Goal: Information Seeking & Learning: Get advice/opinions

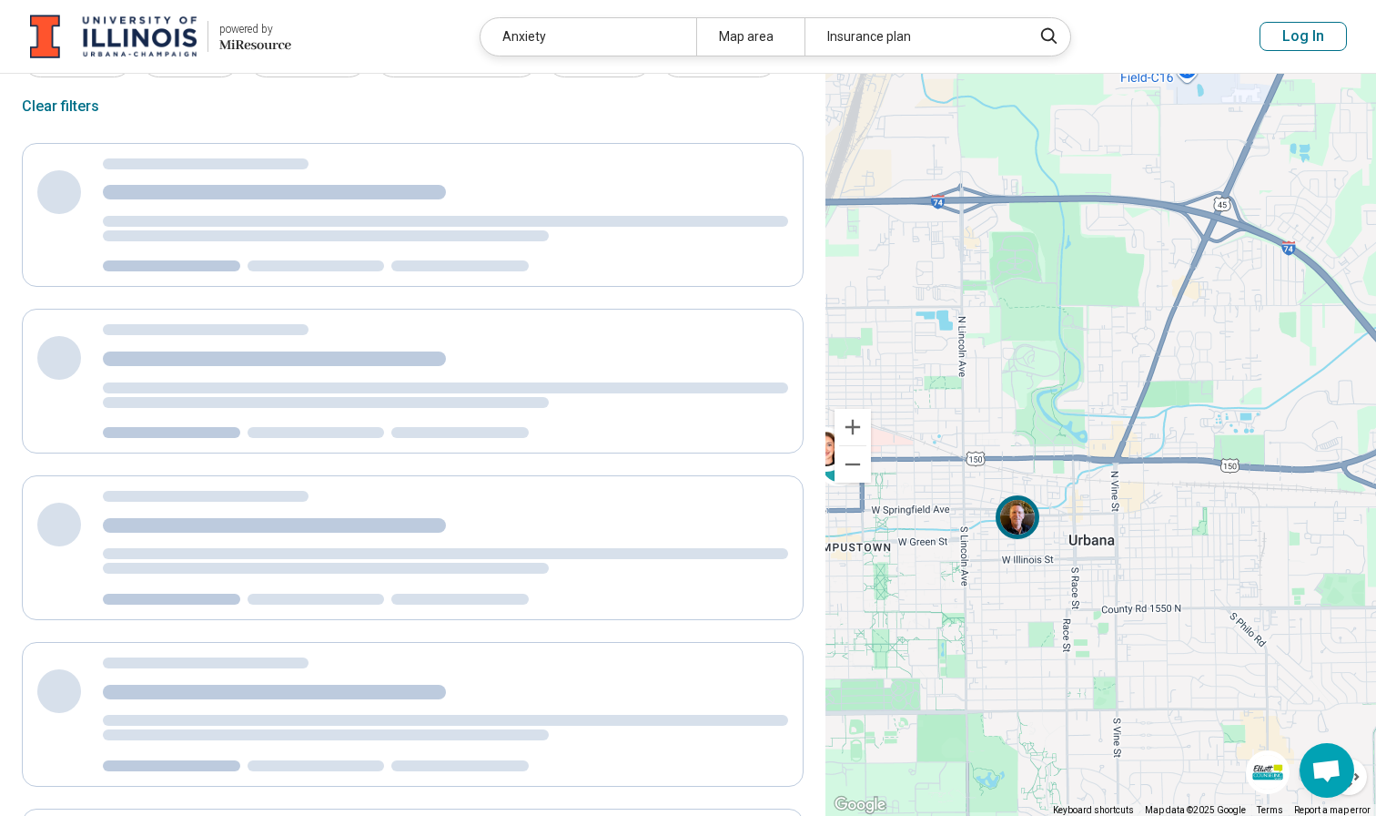
scroll to position [1, 0]
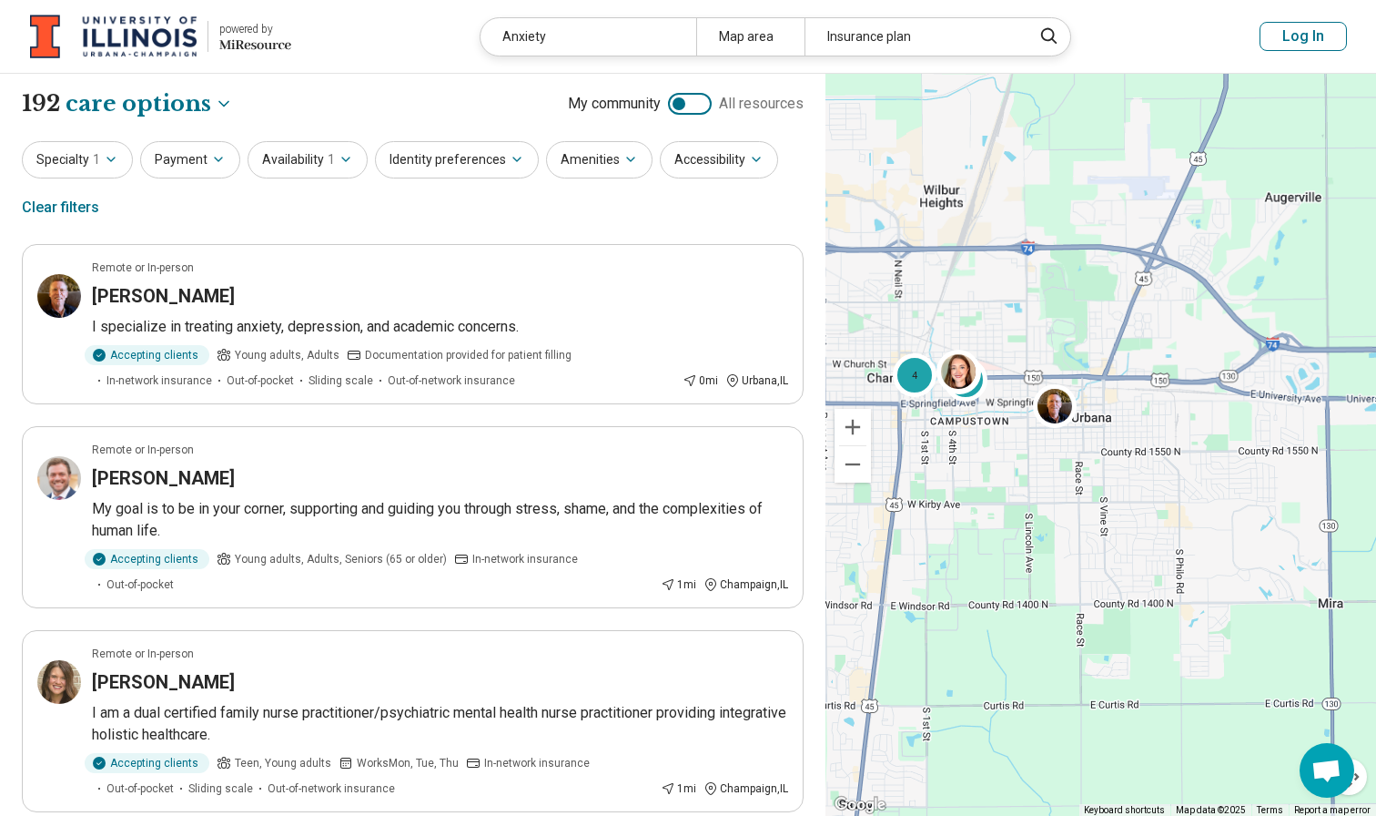
drag, startPoint x: 1099, startPoint y: 549, endPoint x: 1094, endPoint y: 456, distance: 93.0
click at [1094, 456] on div "3 4" at bounding box center [1101, 445] width 551 height 743
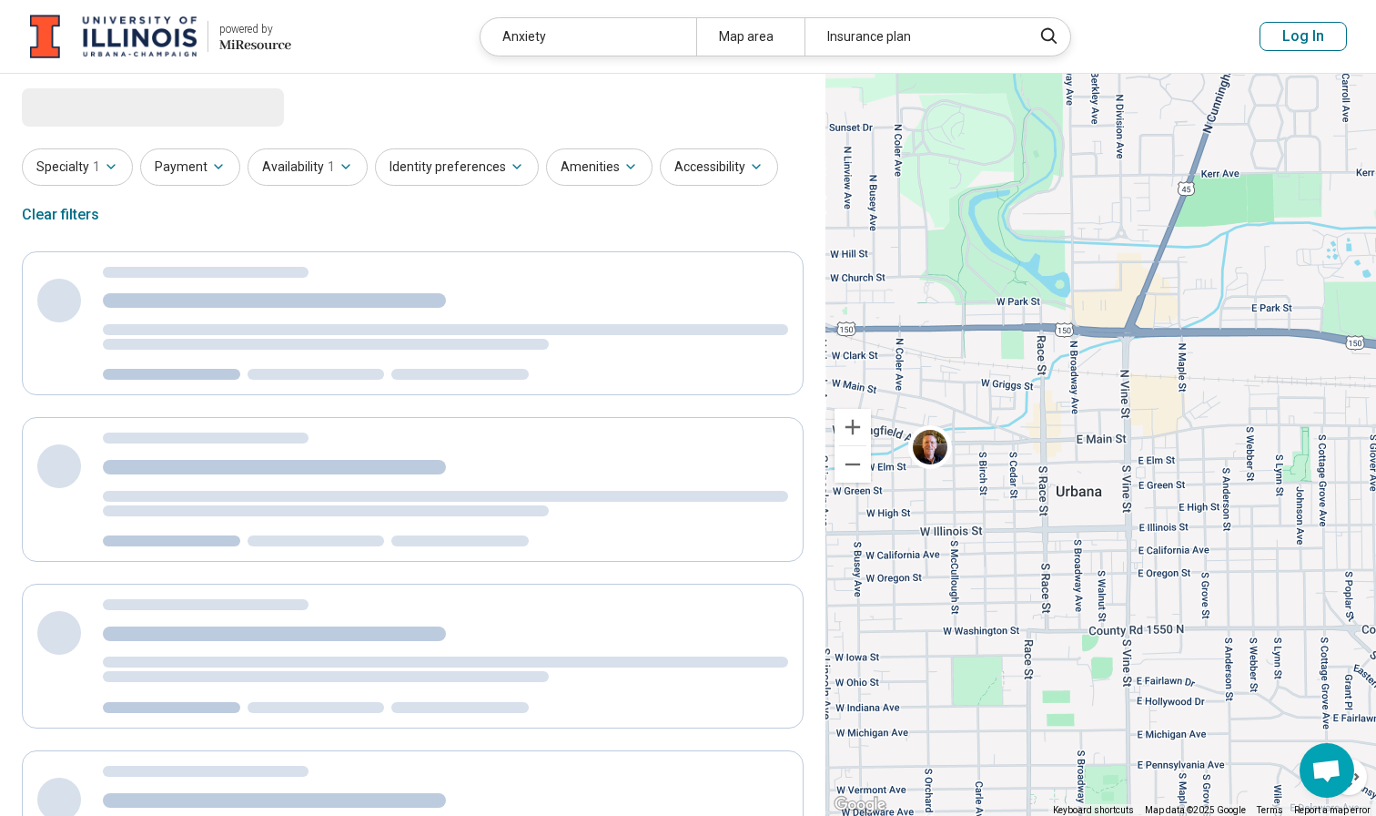
drag, startPoint x: 976, startPoint y: 508, endPoint x: 1108, endPoint y: 508, distance: 132.0
click at [1108, 508] on div "2 4" at bounding box center [1101, 445] width 551 height 743
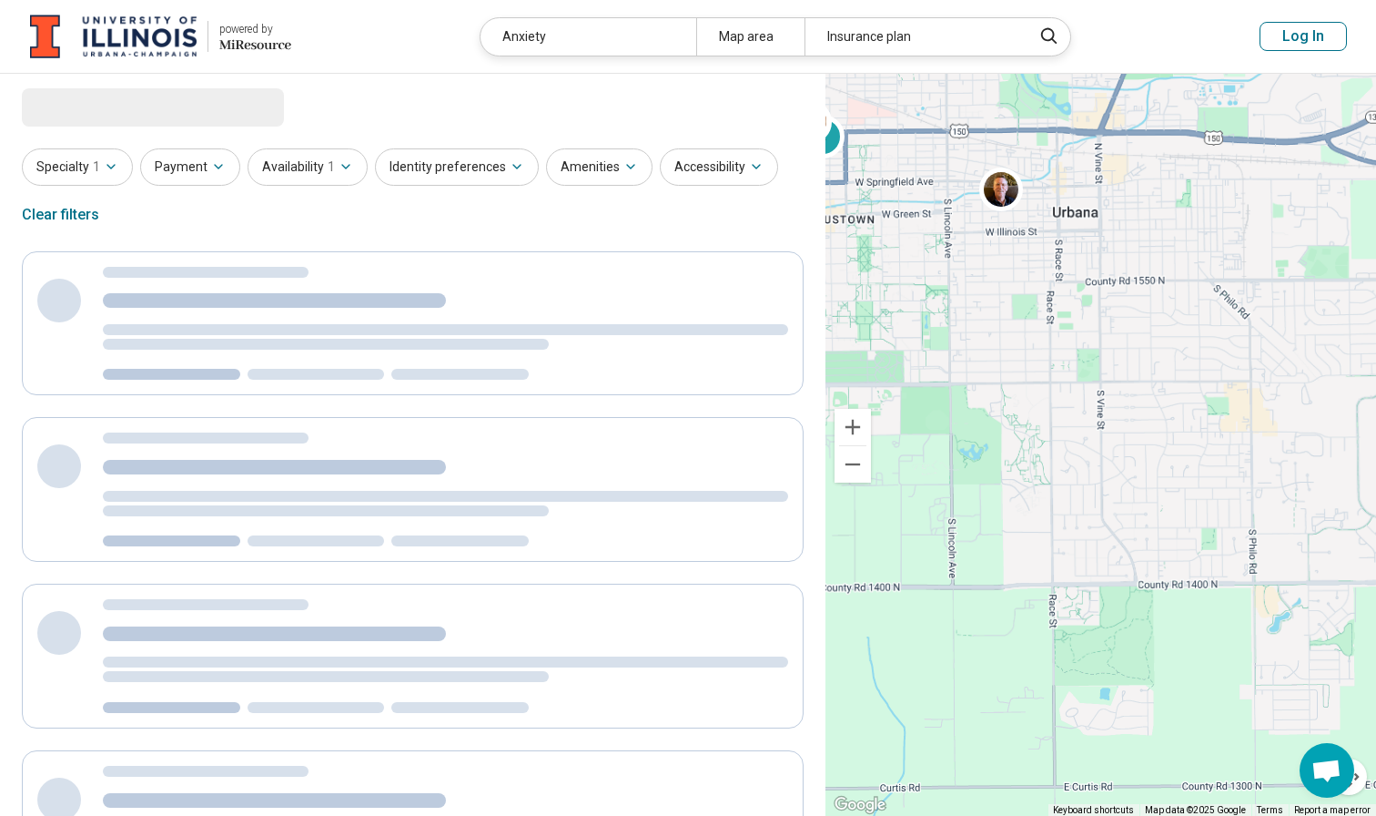
drag, startPoint x: 1140, startPoint y: 590, endPoint x: 1051, endPoint y: 300, distance: 302.6
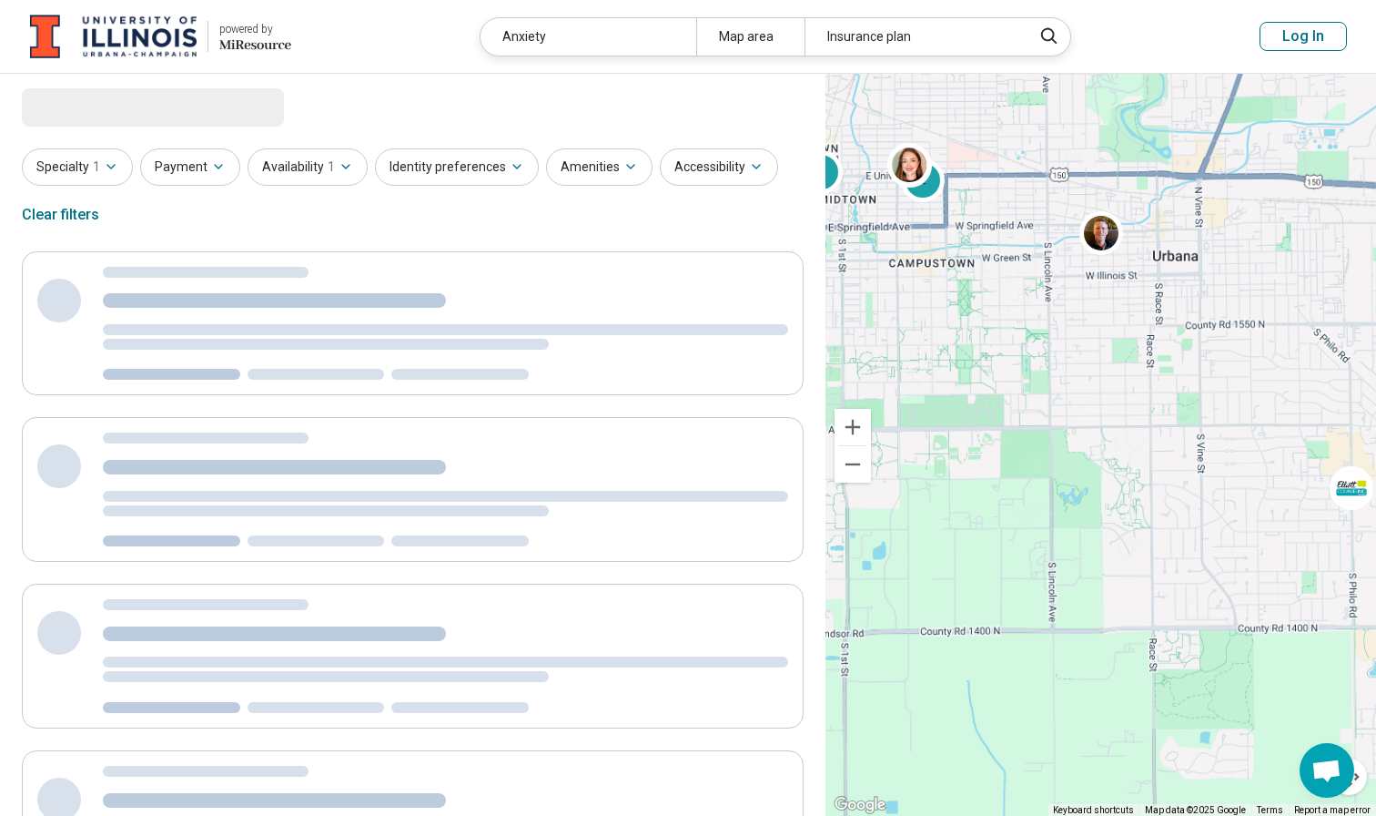
drag, startPoint x: 1019, startPoint y: 352, endPoint x: 1142, endPoint y: 367, distance: 123.7
click at [1142, 367] on div "2 4" at bounding box center [1101, 445] width 551 height 743
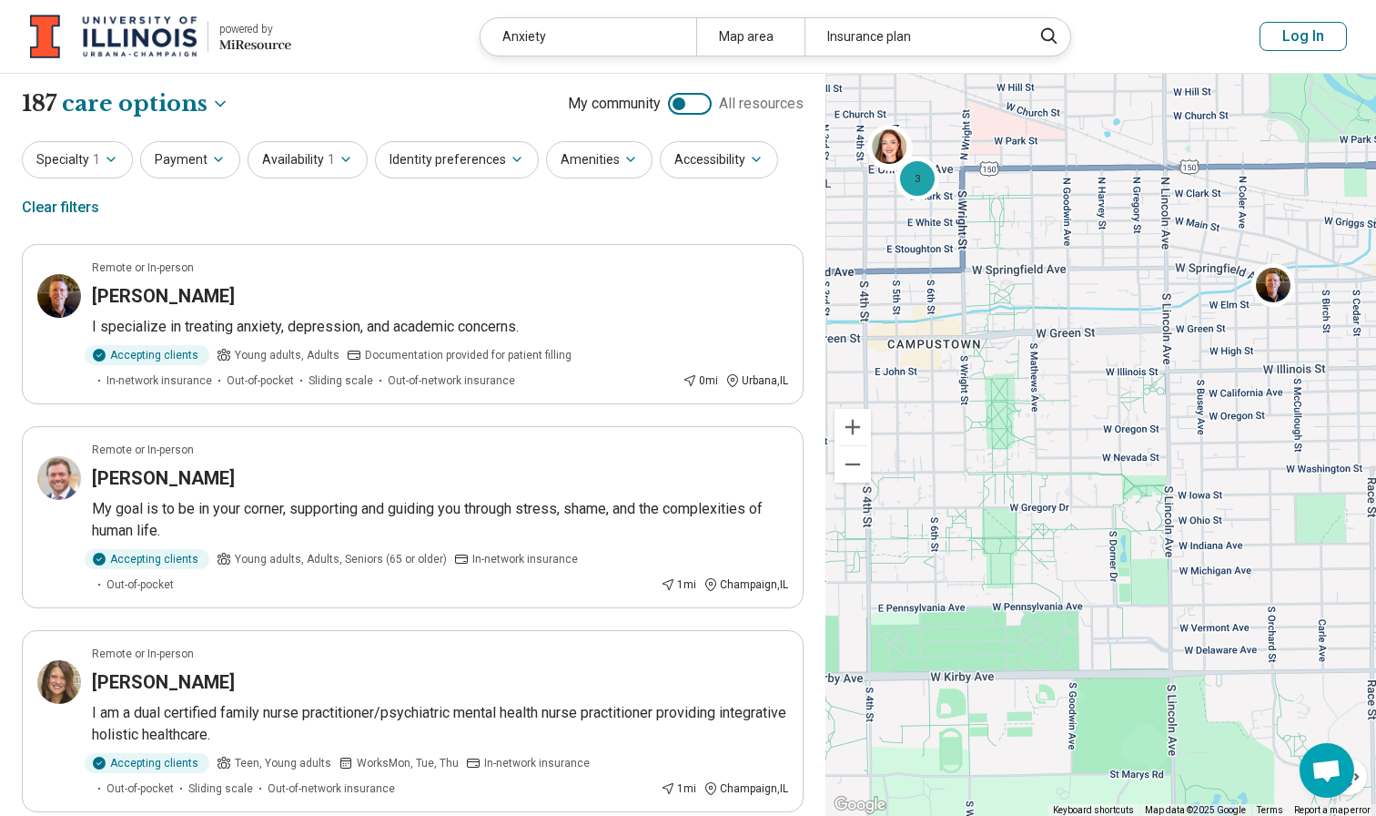
drag, startPoint x: 1109, startPoint y: 253, endPoint x: 1192, endPoint y: 330, distance: 113.3
click at [1192, 330] on div "3 4" at bounding box center [1101, 445] width 551 height 743
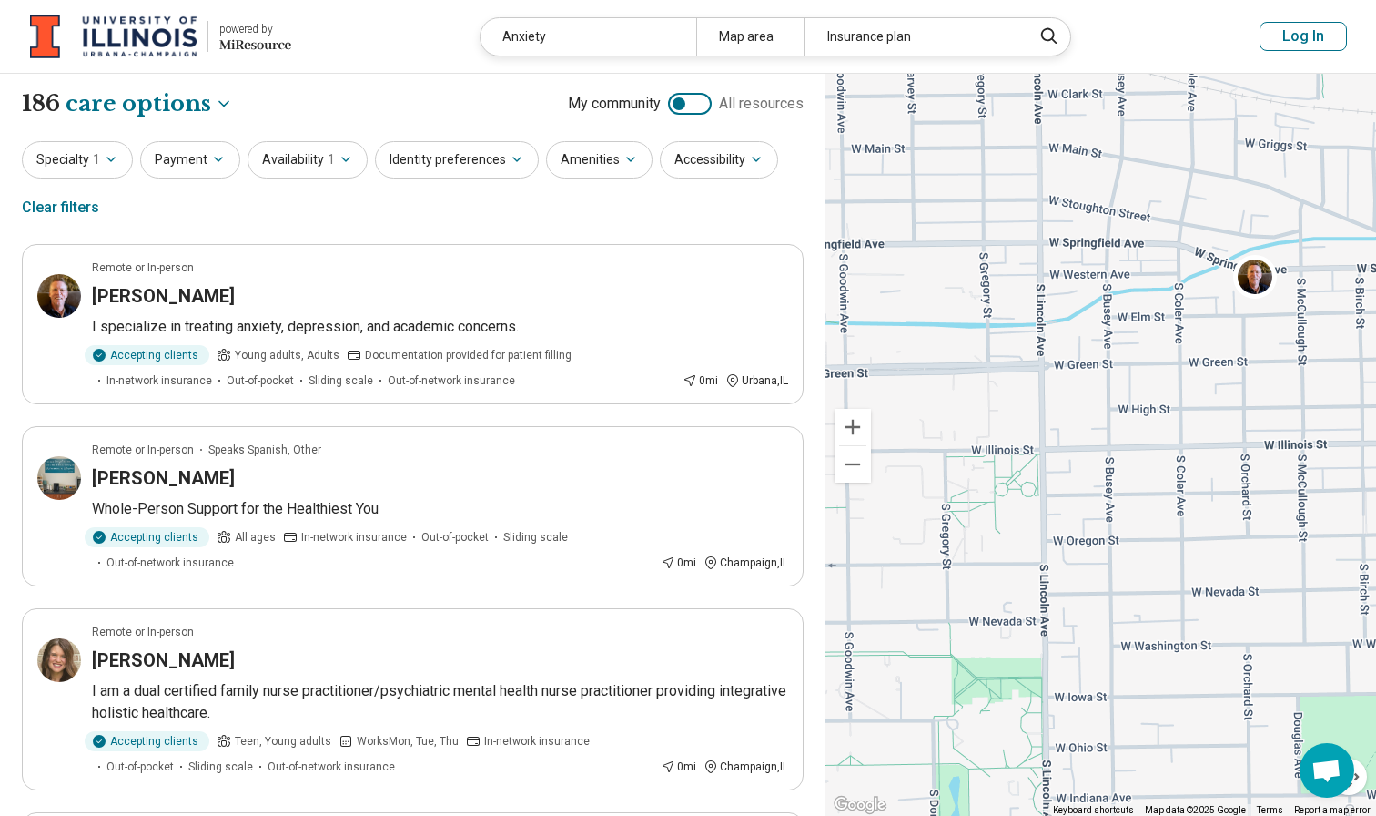
drag, startPoint x: 1224, startPoint y: 372, endPoint x: 956, endPoint y: 375, distance: 268.5
click at [956, 375] on div "2 5" at bounding box center [1101, 445] width 551 height 743
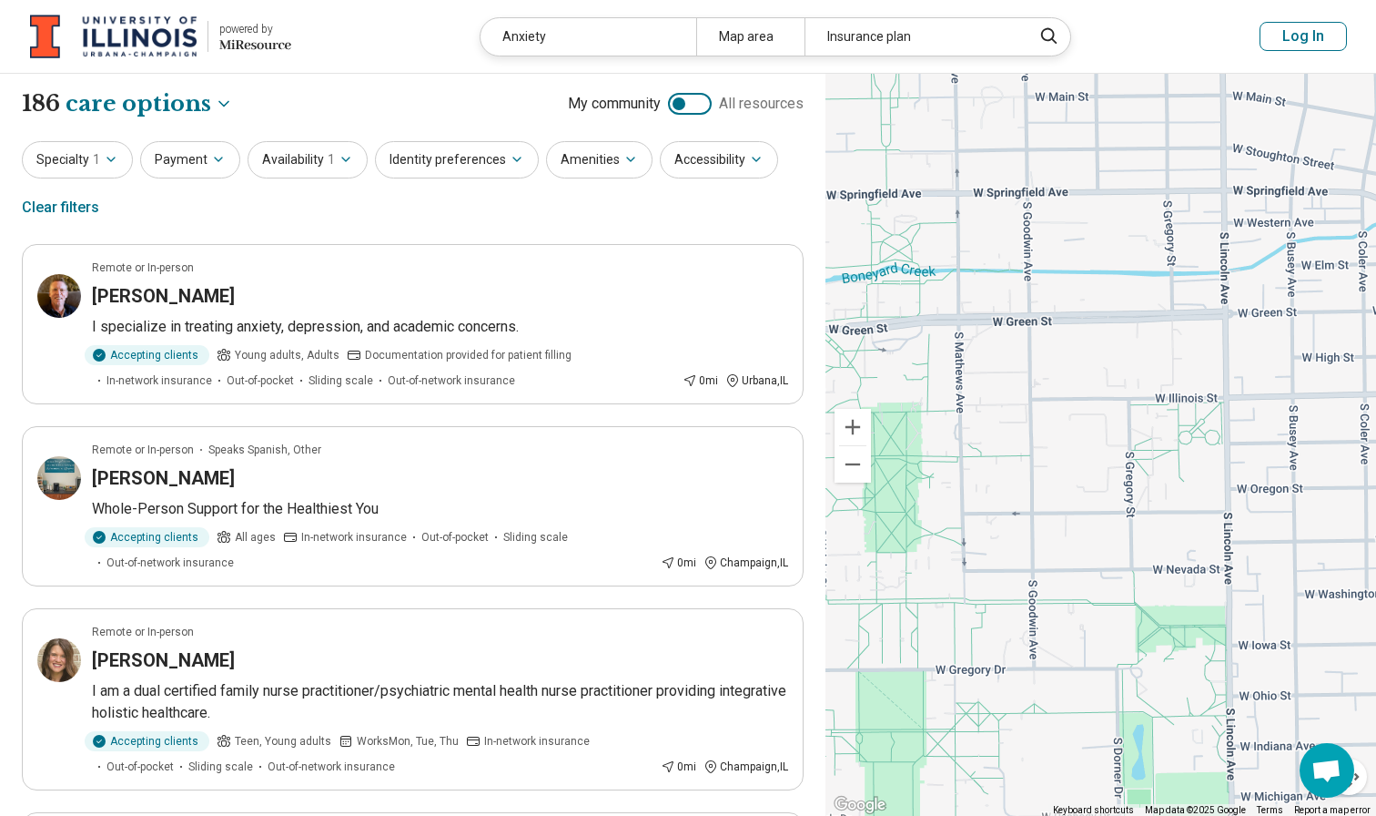
drag, startPoint x: 939, startPoint y: 457, endPoint x: 1241, endPoint y: 404, distance: 306.8
click at [1241, 404] on div "2 5" at bounding box center [1101, 445] width 551 height 743
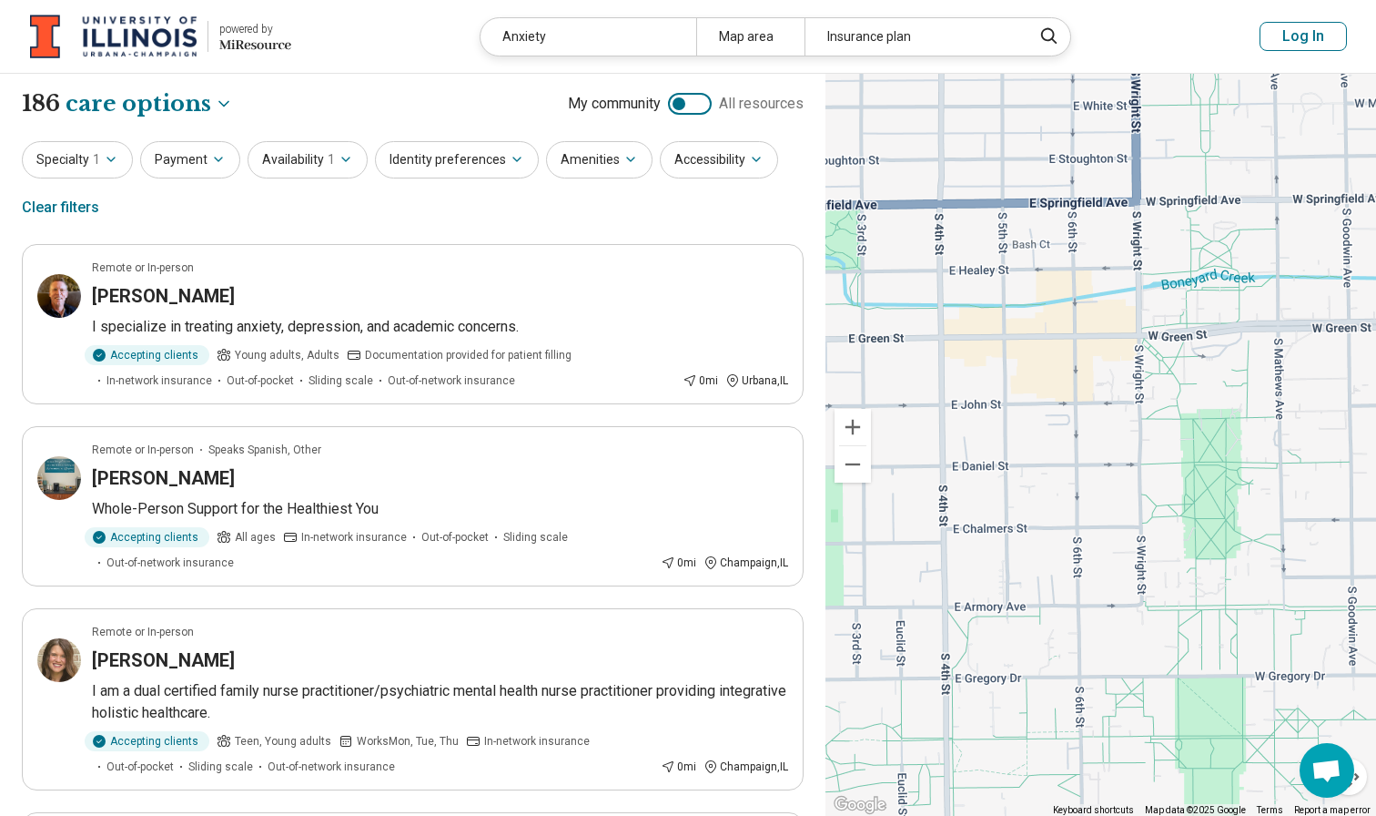
drag, startPoint x: 998, startPoint y: 352, endPoint x: 1269, endPoint y: 360, distance: 270.4
click at [1269, 360] on div "2 5" at bounding box center [1101, 445] width 551 height 743
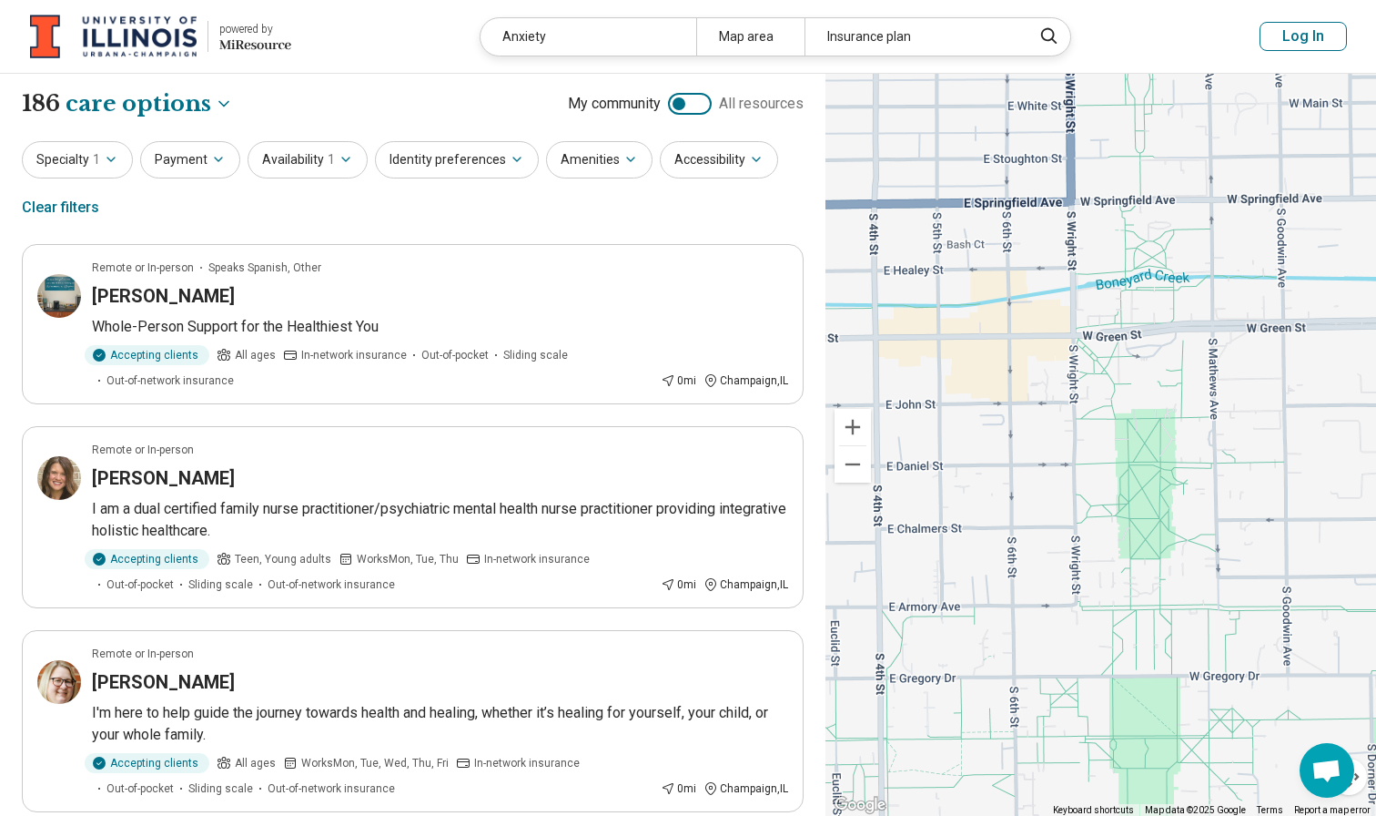
drag, startPoint x: 1251, startPoint y: 380, endPoint x: 937, endPoint y: 380, distance: 314.9
click at [937, 380] on div "2 6" at bounding box center [1101, 445] width 551 height 743
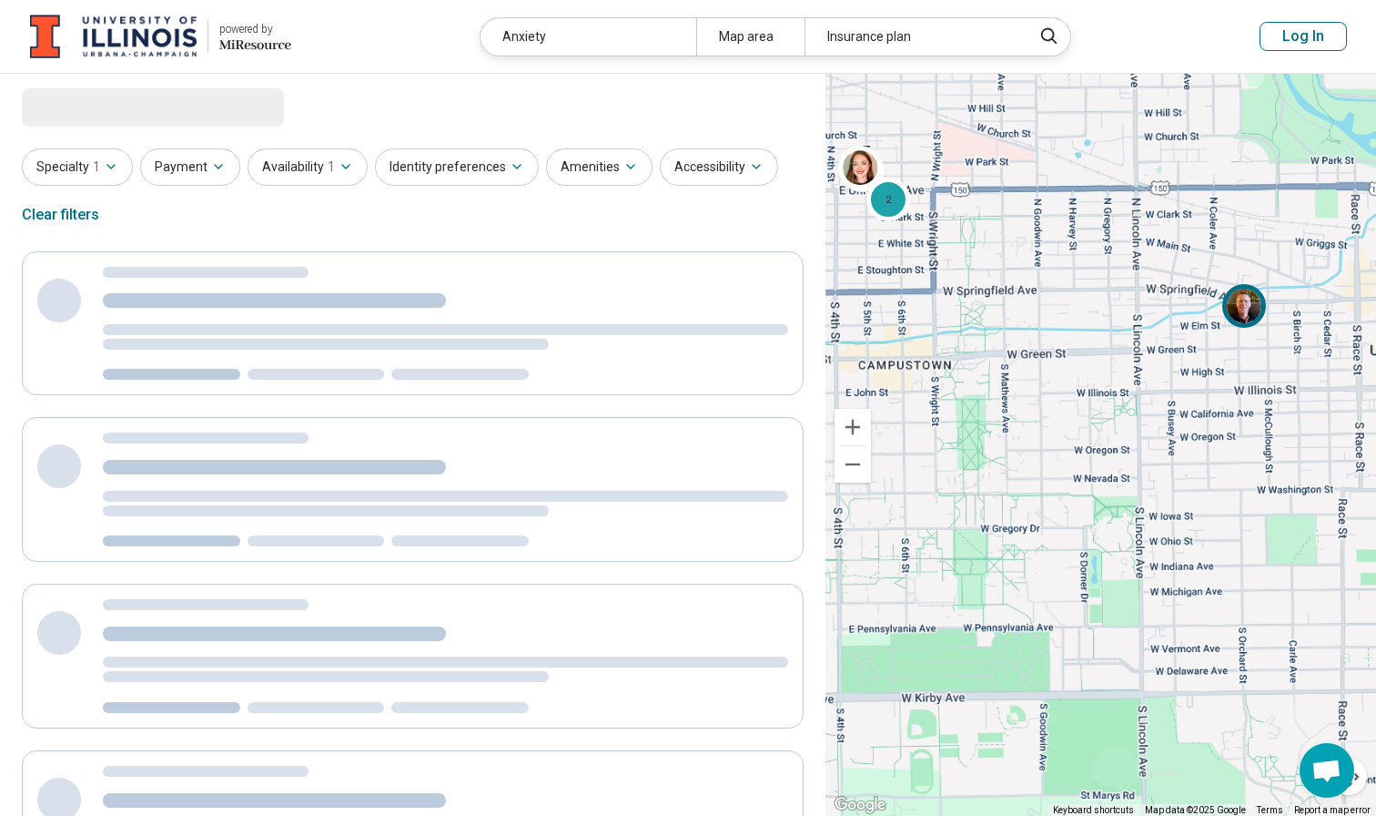
click at [1245, 313] on img at bounding box center [1244, 306] width 44 height 44
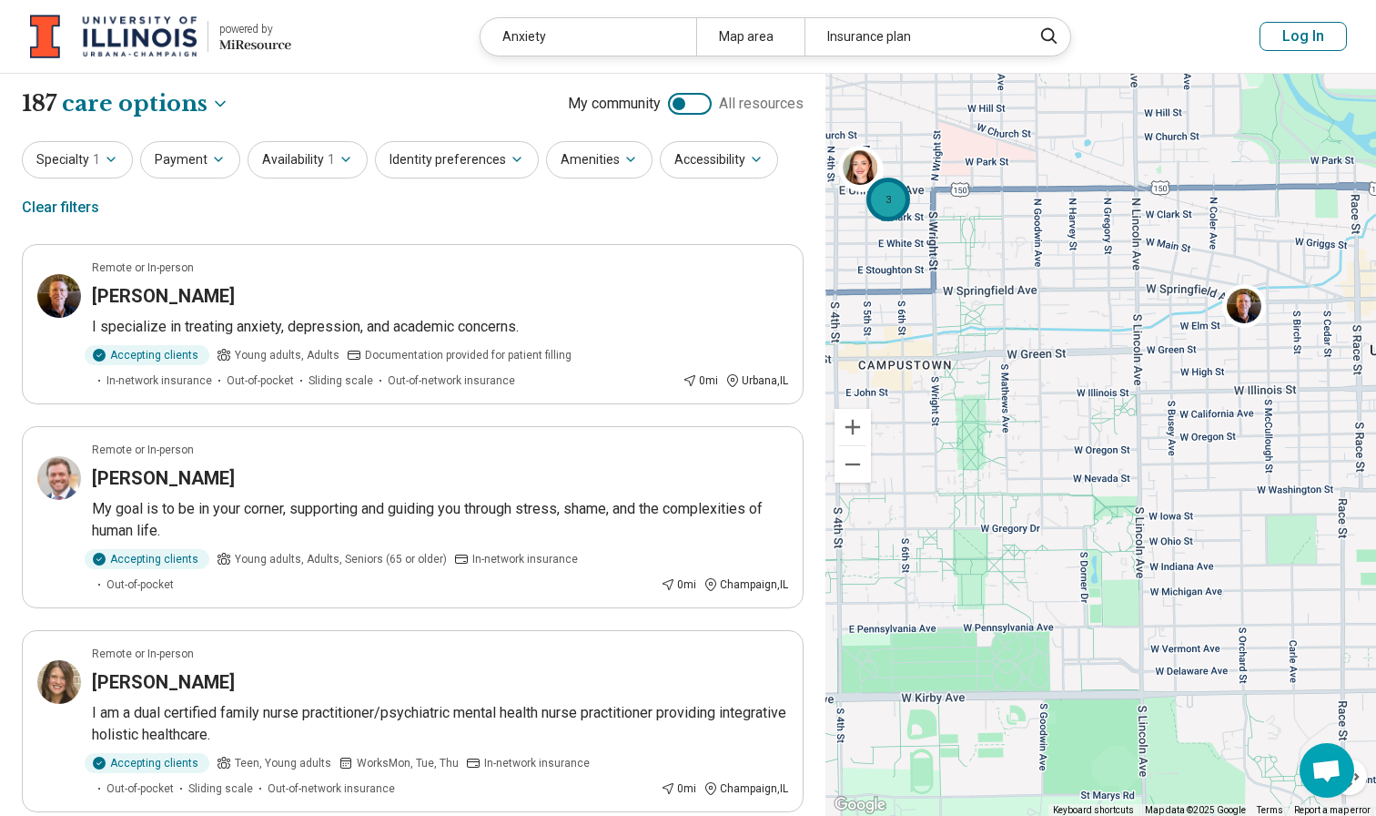
click at [883, 207] on div "3" at bounding box center [888, 199] width 44 height 44
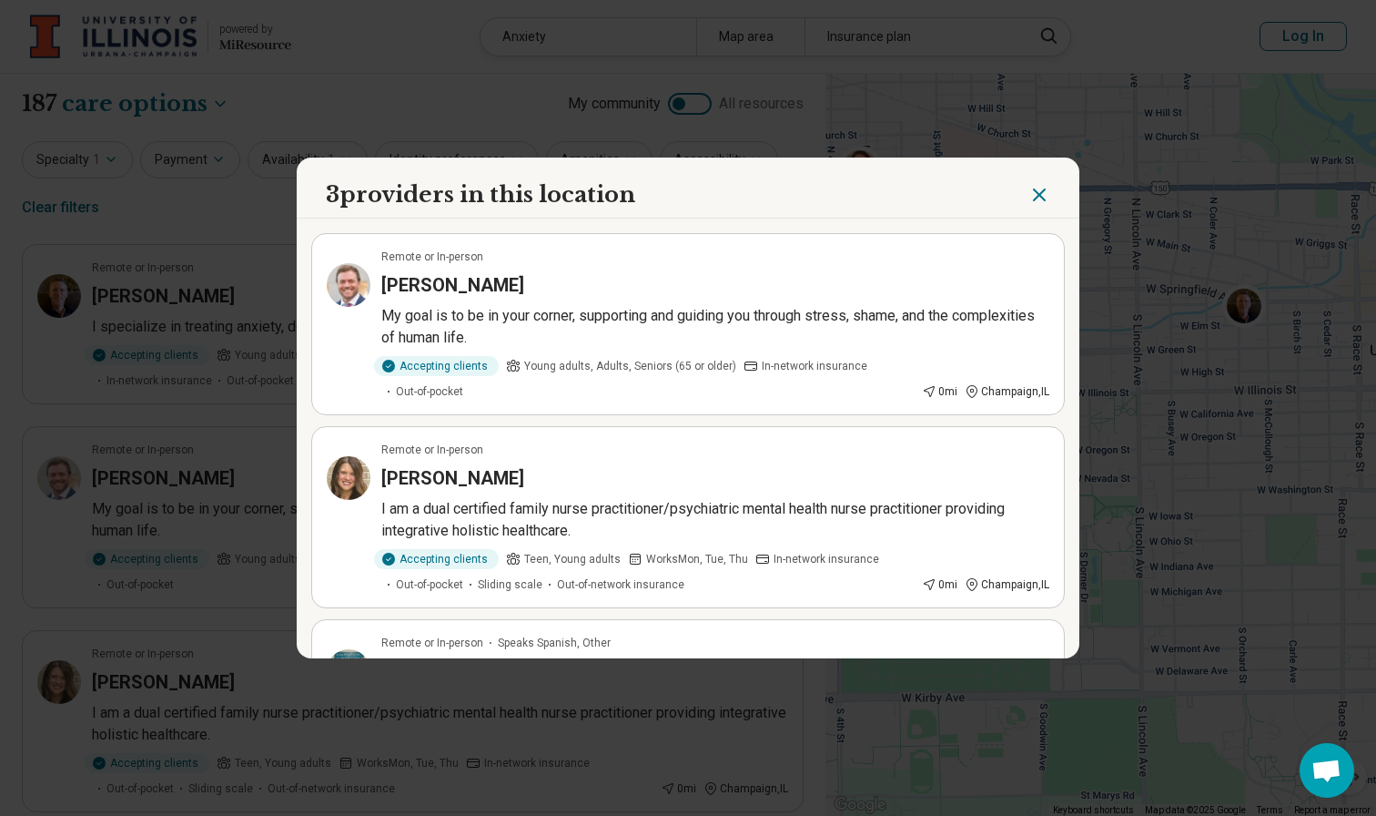
click at [1035, 208] on button "Close" at bounding box center [1039, 194] width 22 height 31
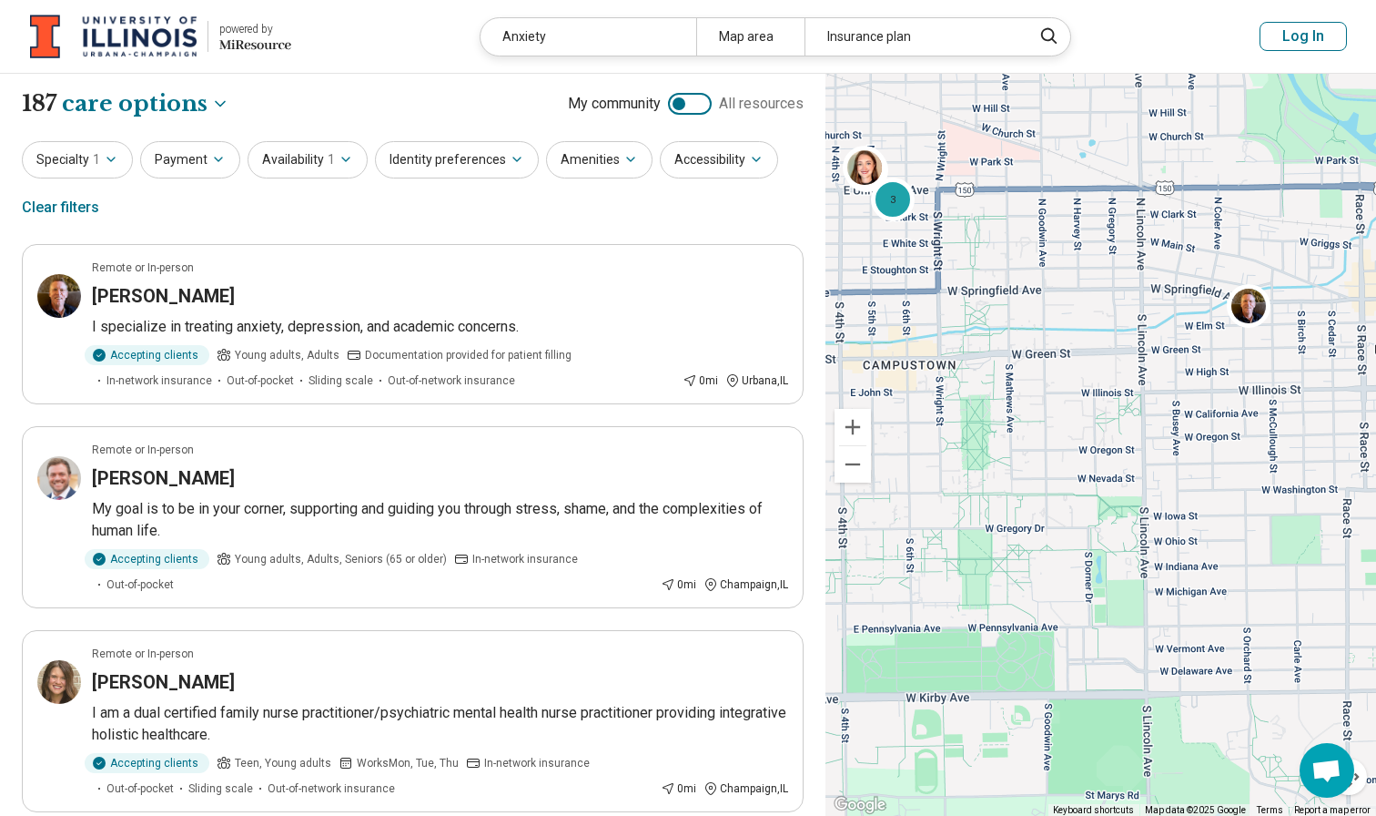
drag, startPoint x: 998, startPoint y: 252, endPoint x: 1124, endPoint y: 329, distance: 147.0
click at [1124, 329] on div "3 4" at bounding box center [1101, 445] width 551 height 743
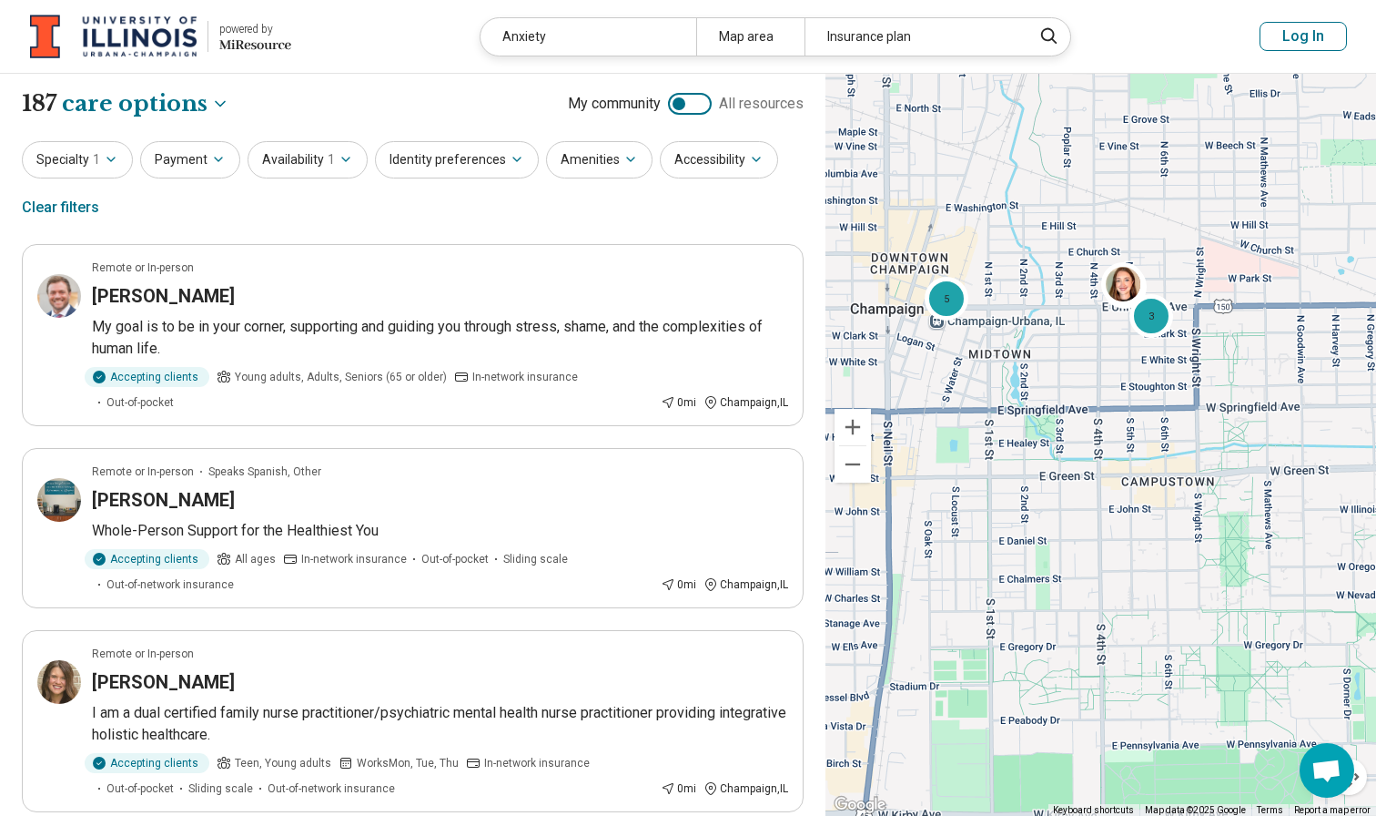
drag, startPoint x: 957, startPoint y: 346, endPoint x: 1062, endPoint y: 346, distance: 104.7
click at [1062, 346] on div "3 5" at bounding box center [1101, 445] width 551 height 743
click at [1123, 287] on img at bounding box center [1123, 284] width 44 height 44
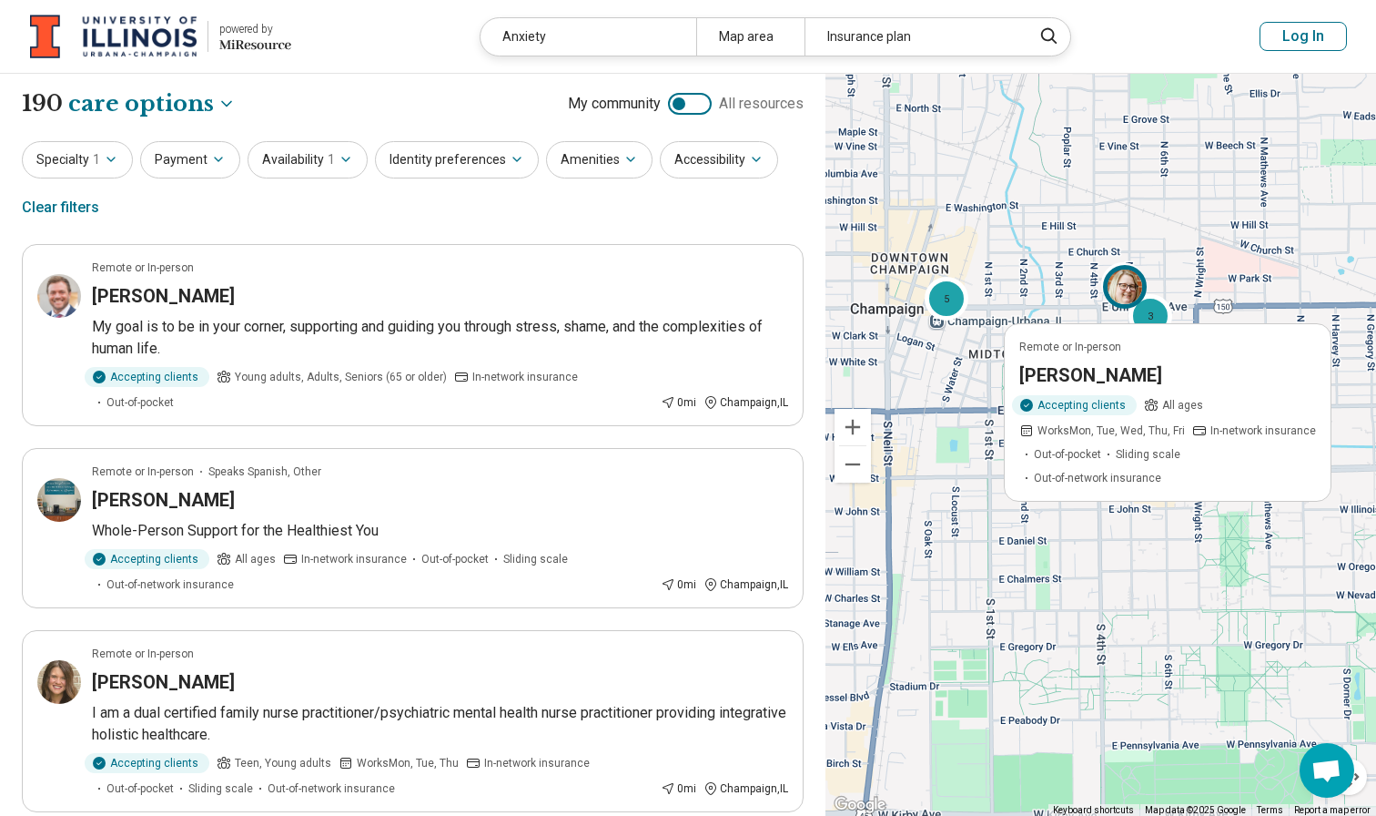
click at [1185, 256] on div "3 Remote or In-person [PERSON_NAME] Accepting clients All ages Works Mon, Tue, …" at bounding box center [1101, 445] width 551 height 743
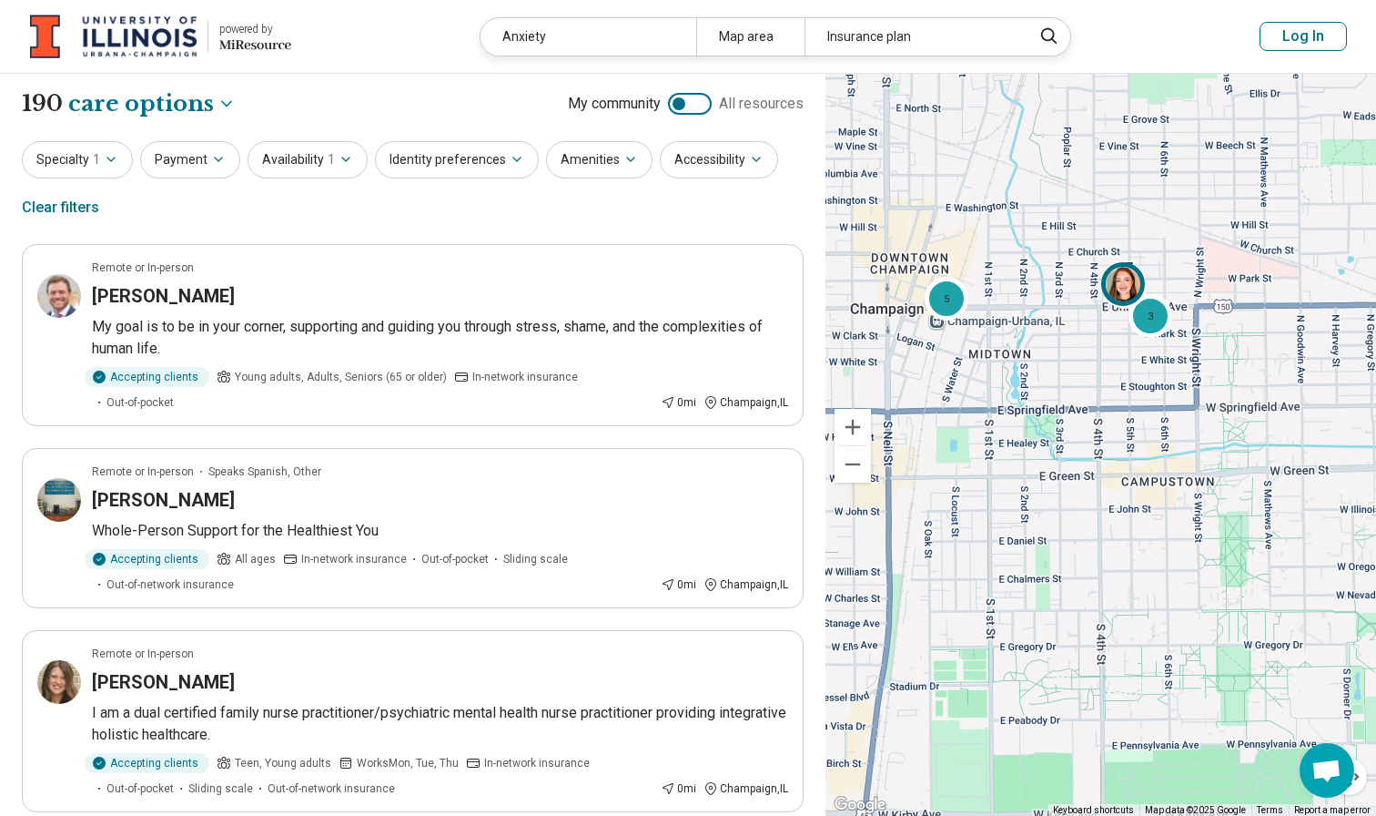
click at [1127, 275] on img at bounding box center [1123, 284] width 44 height 44
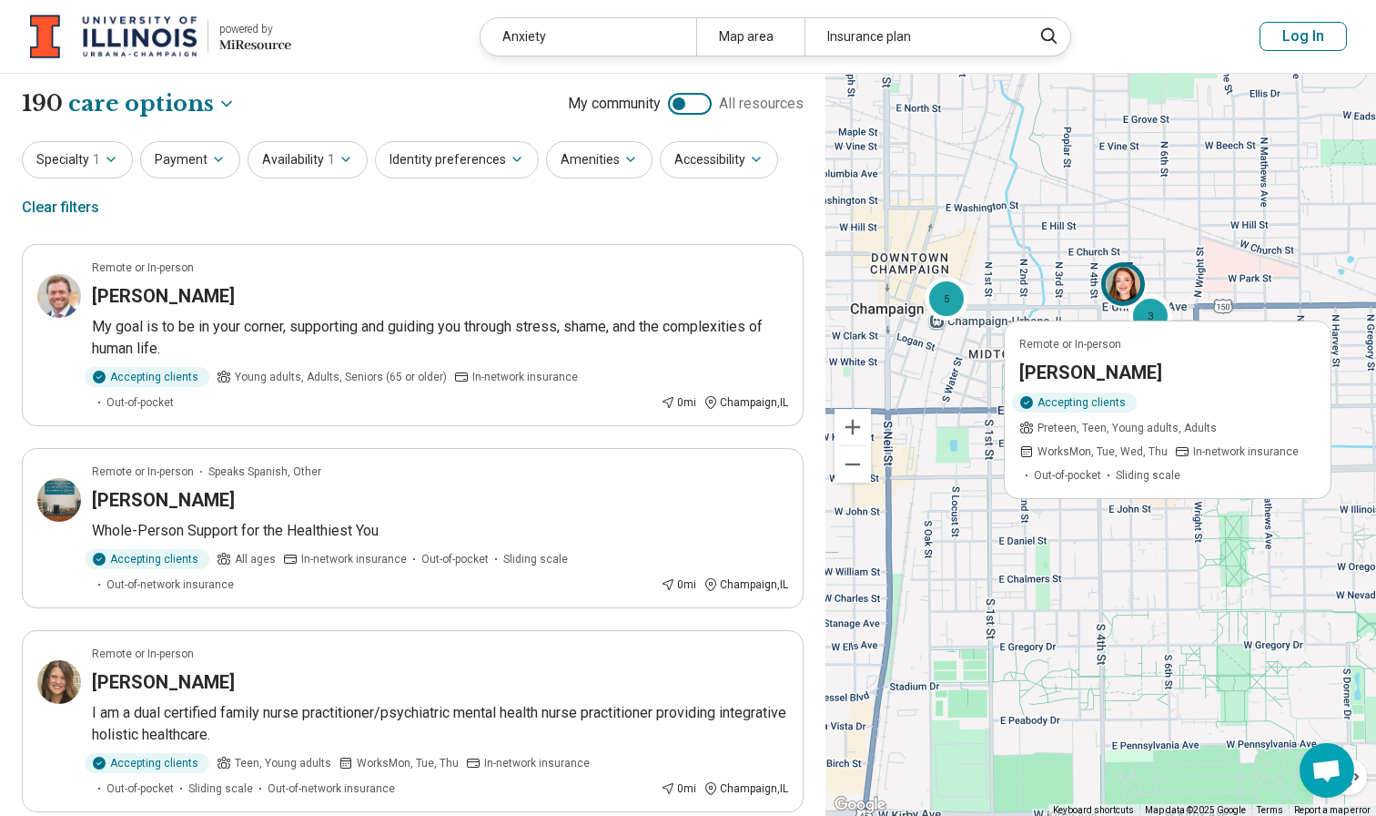
click at [1128, 282] on img at bounding box center [1123, 284] width 44 height 44
click at [1169, 276] on div "3 Remote or In-person [PERSON_NAME] Accepting clients Preteen, Teen, Young adul…" at bounding box center [1101, 445] width 551 height 743
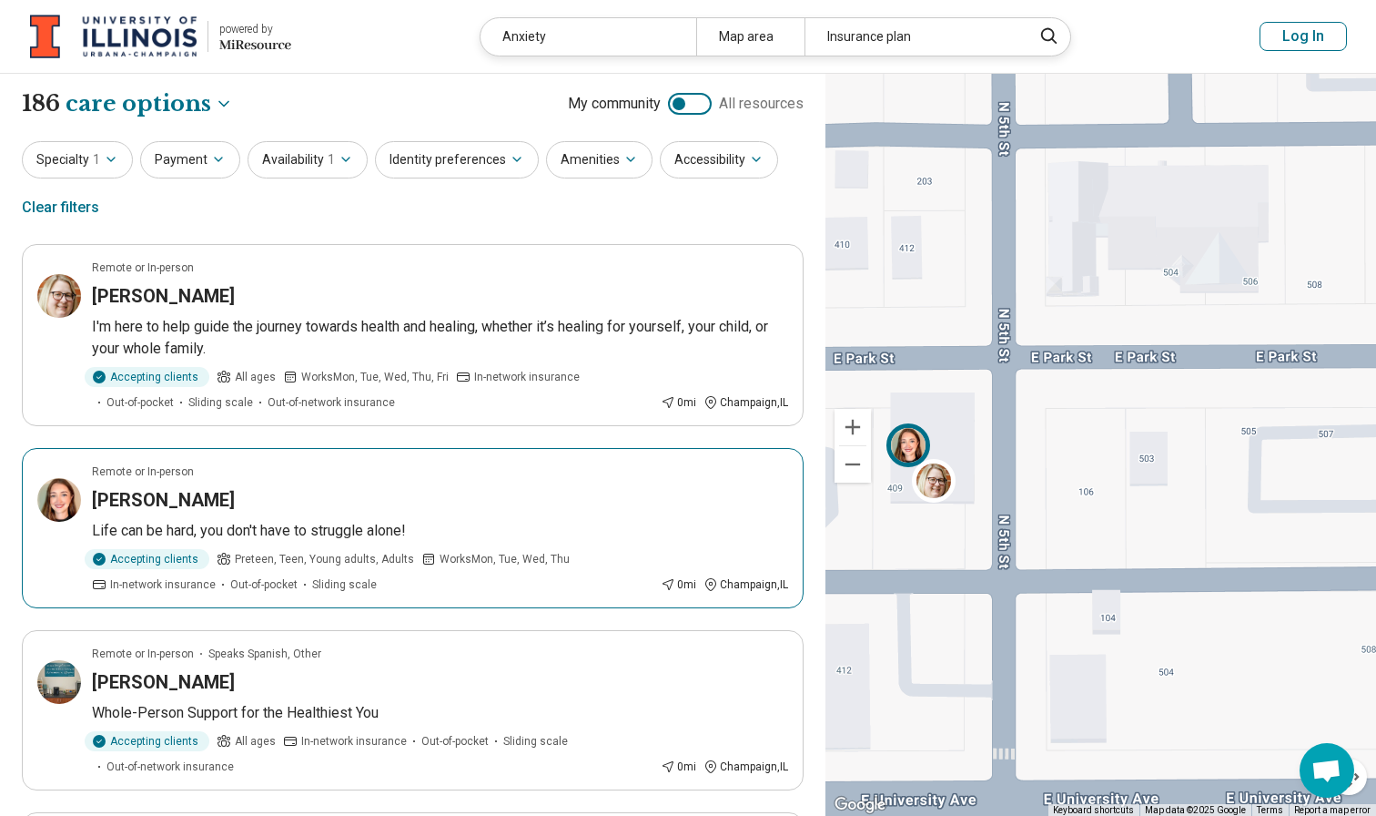
click at [900, 445] on img at bounding box center [908, 445] width 44 height 44
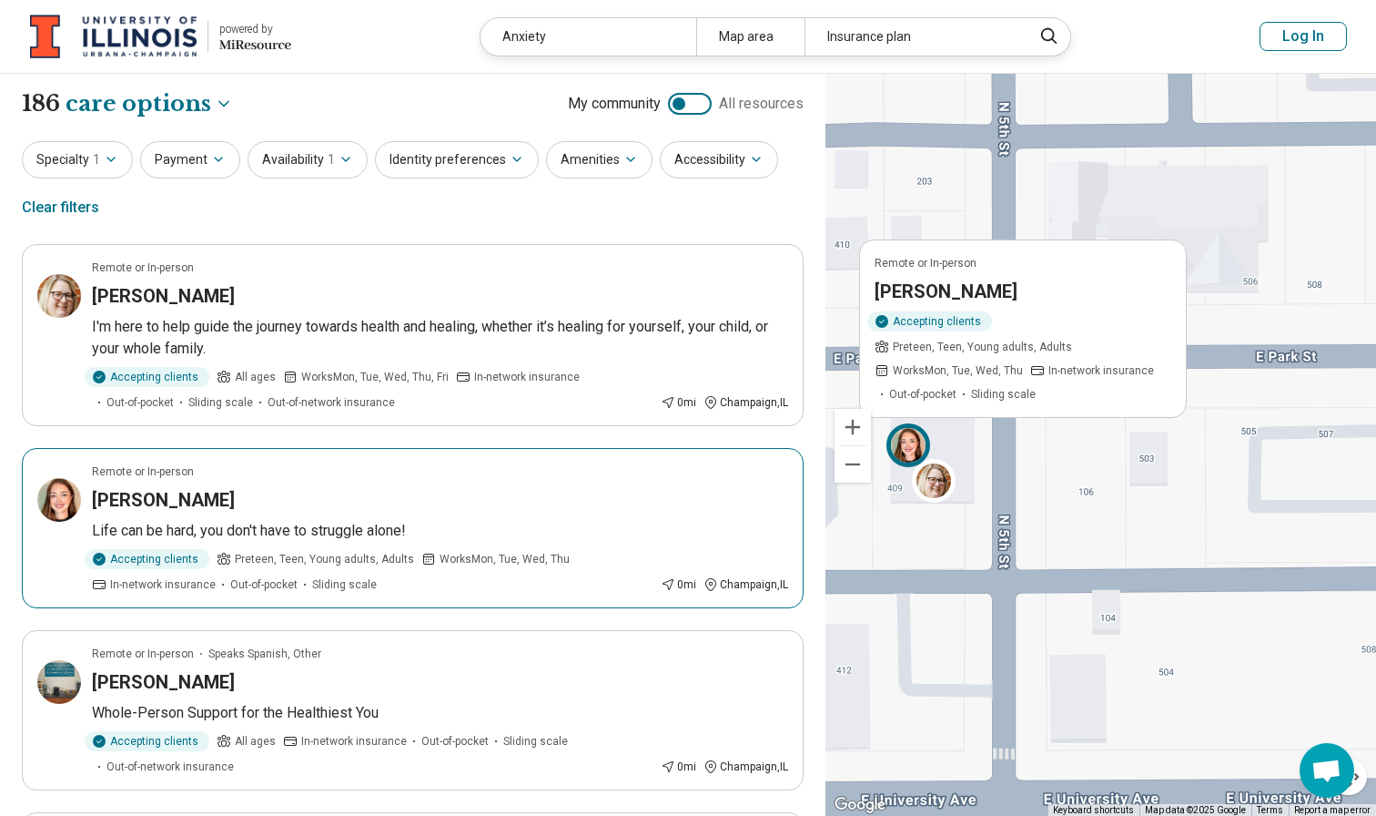
click at [565, 481] on article "Remote or In-person [PERSON_NAME] Life can be hard, you don't have to struggle …" at bounding box center [413, 528] width 782 height 160
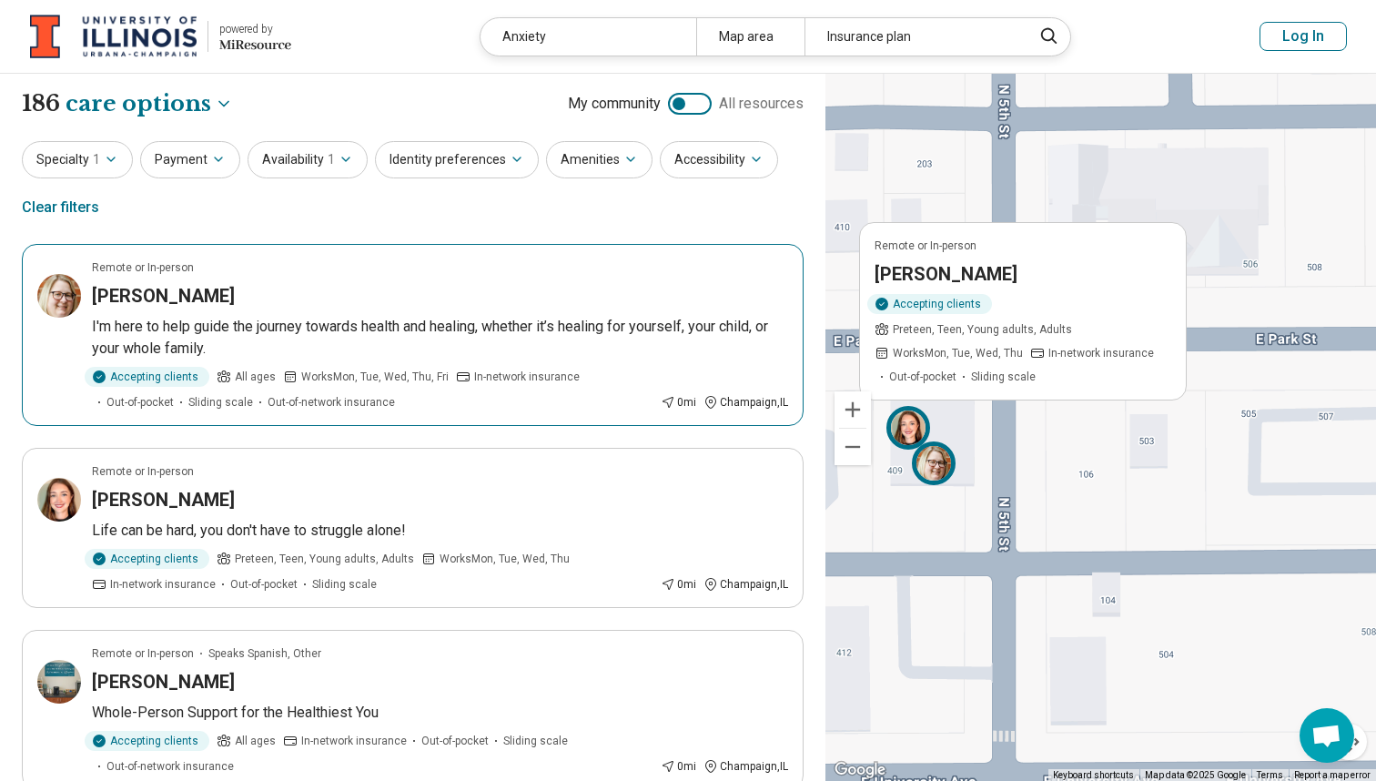
click at [937, 468] on img at bounding box center [934, 463] width 44 height 44
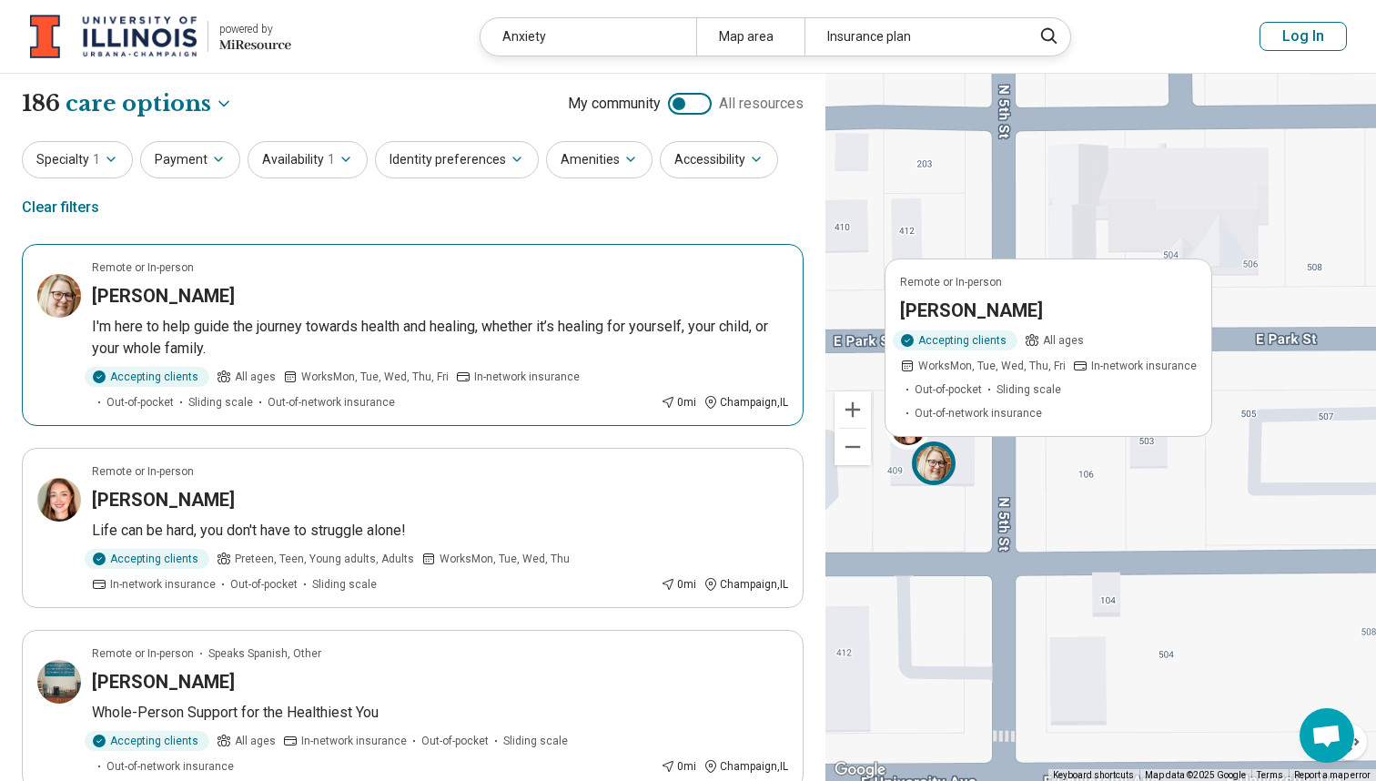
click at [1015, 290] on div "Remote or In-person" at bounding box center [1048, 282] width 297 height 16
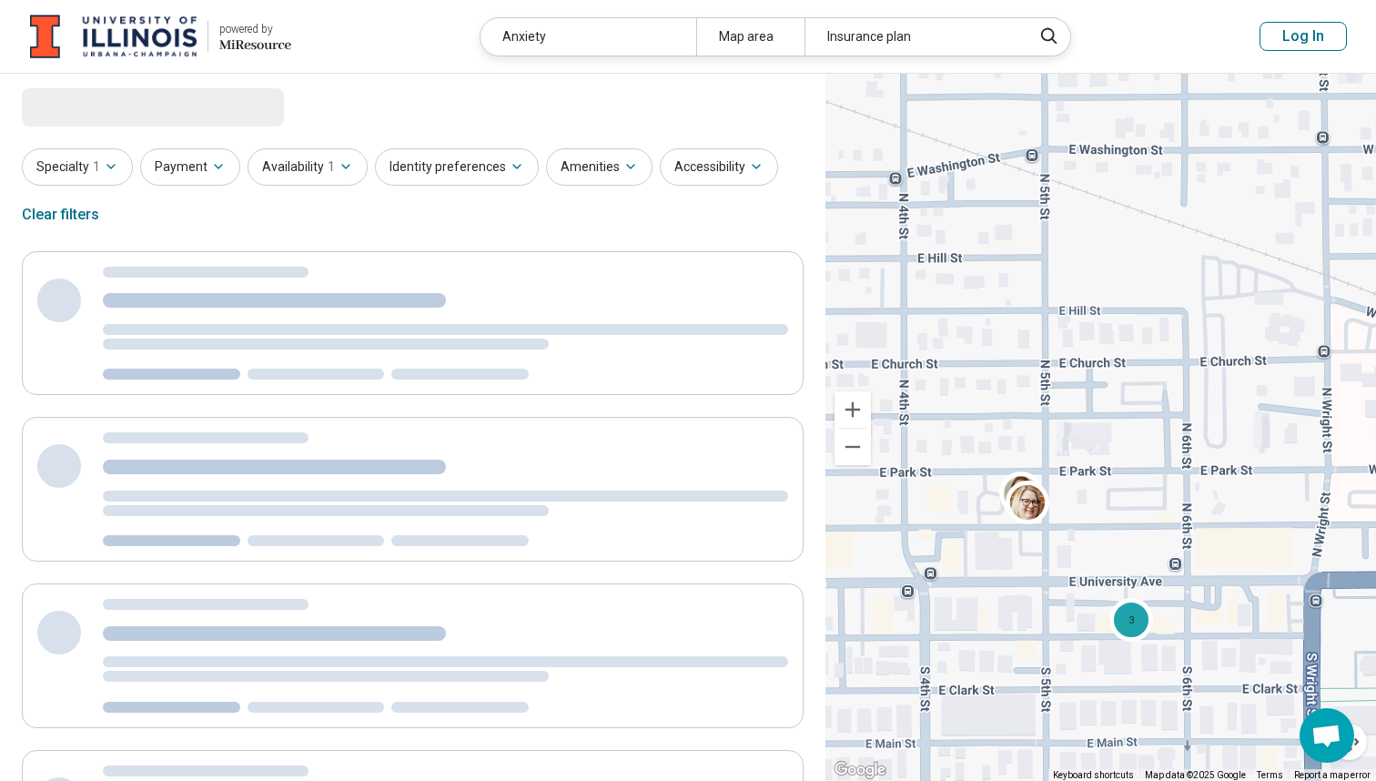
drag, startPoint x: 1090, startPoint y: 649, endPoint x: 1012, endPoint y: 537, distance: 136.6
click at [1012, 537] on div "3 5" at bounding box center [1101, 428] width 551 height 708
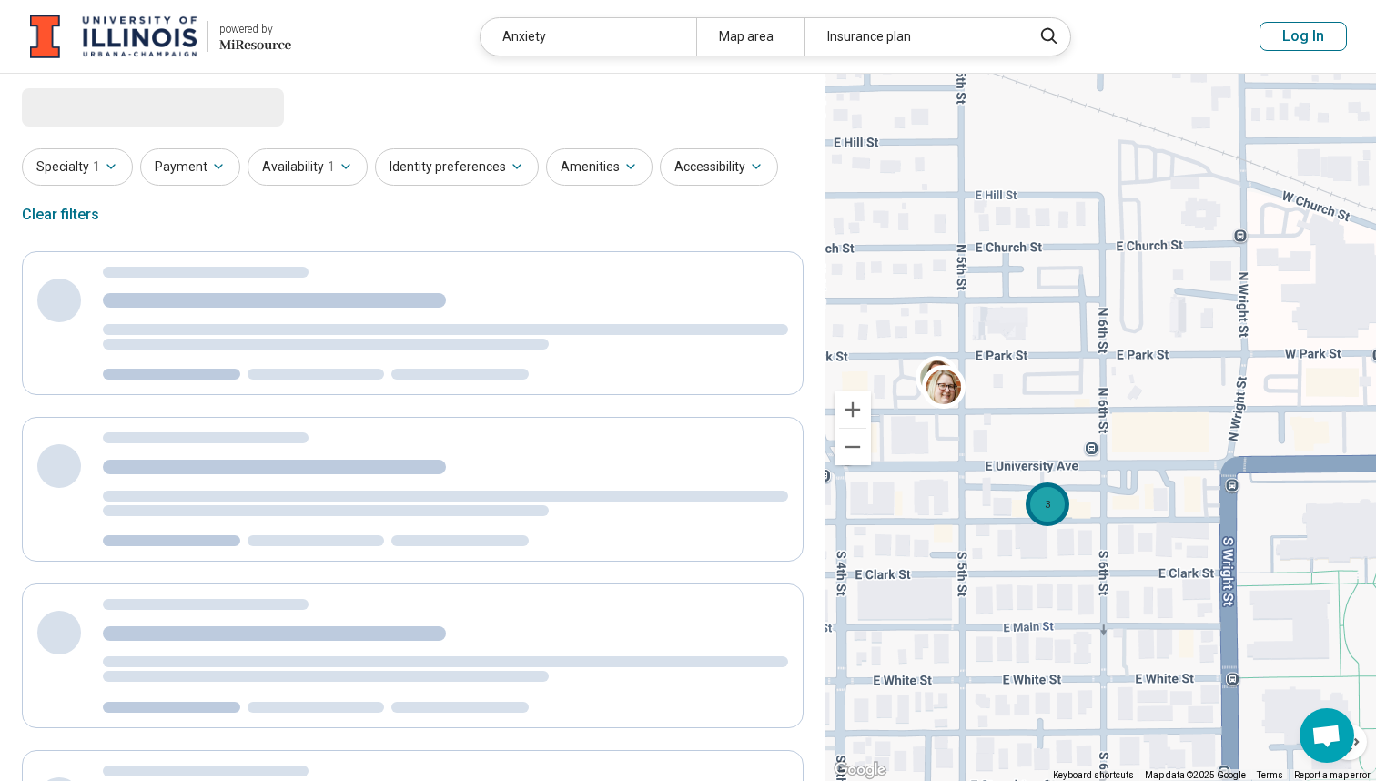
select select "***"
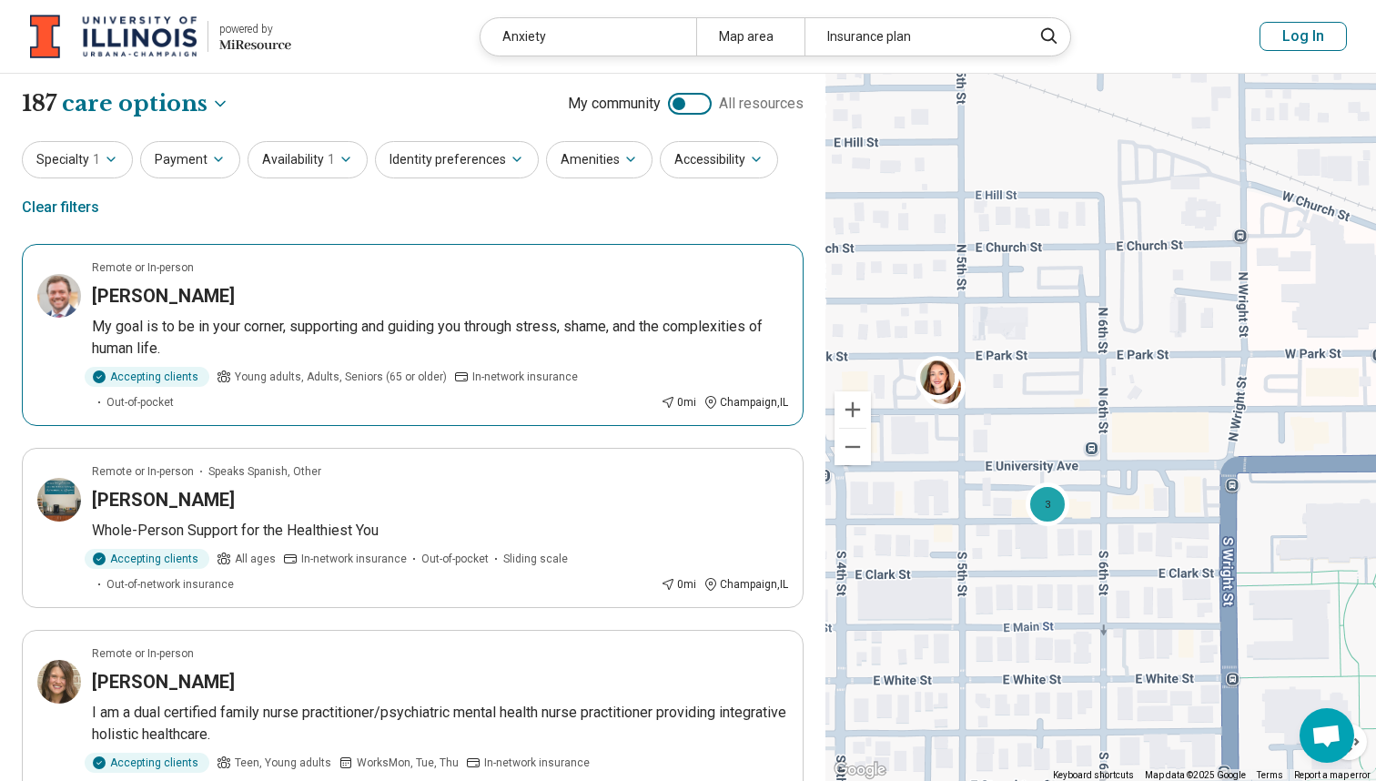
click at [611, 333] on p "My goal is to be in your corner, supporting and guiding you through stress, sha…" at bounding box center [440, 338] width 696 height 44
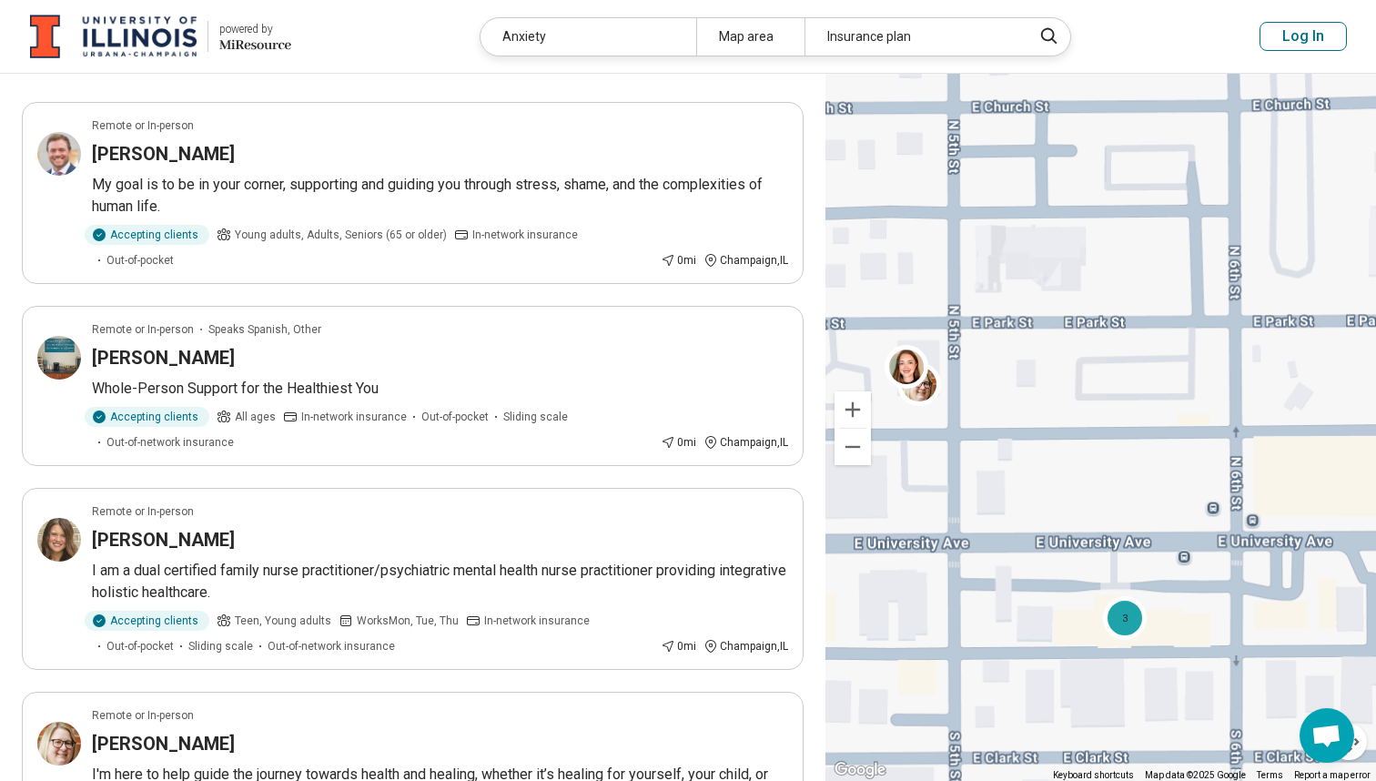
scroll to position [9, 0]
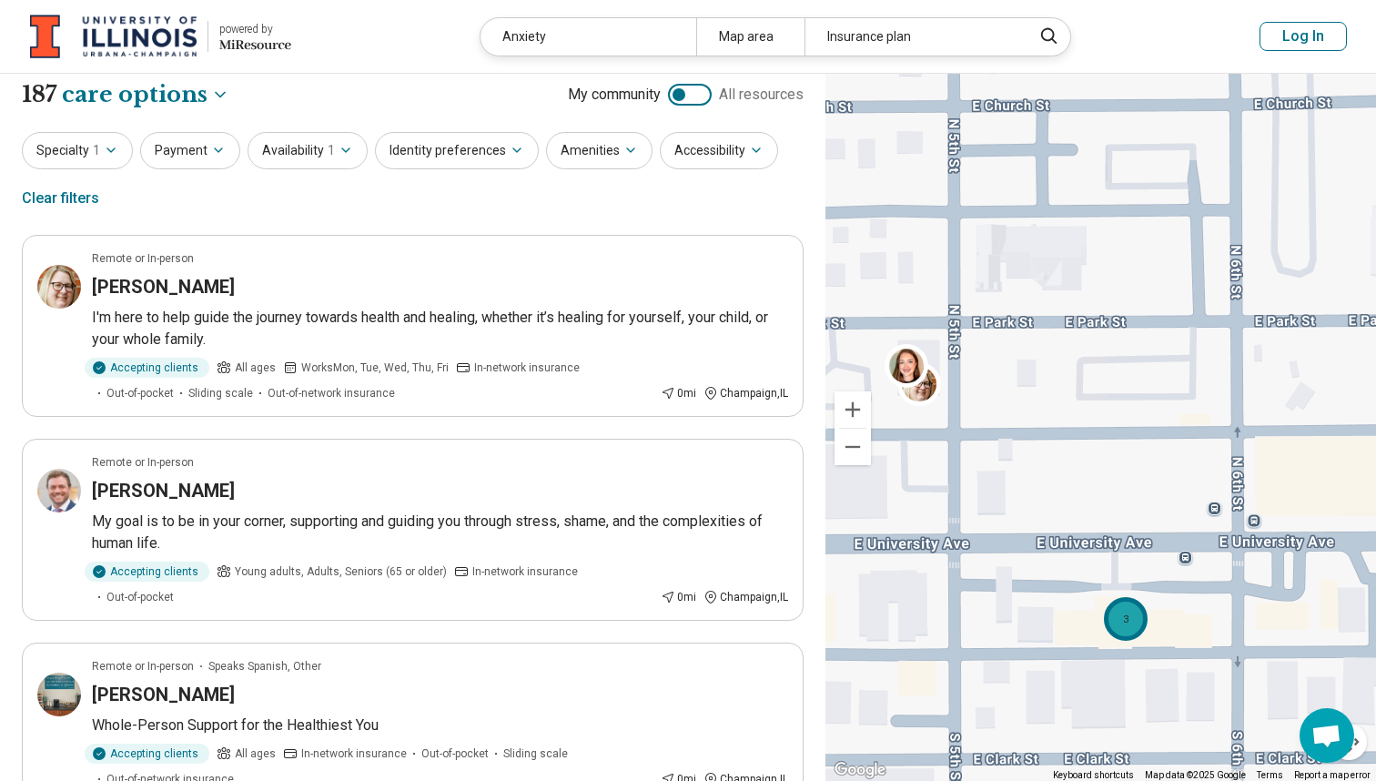
click at [1134, 624] on div "3" at bounding box center [1125, 619] width 44 height 44
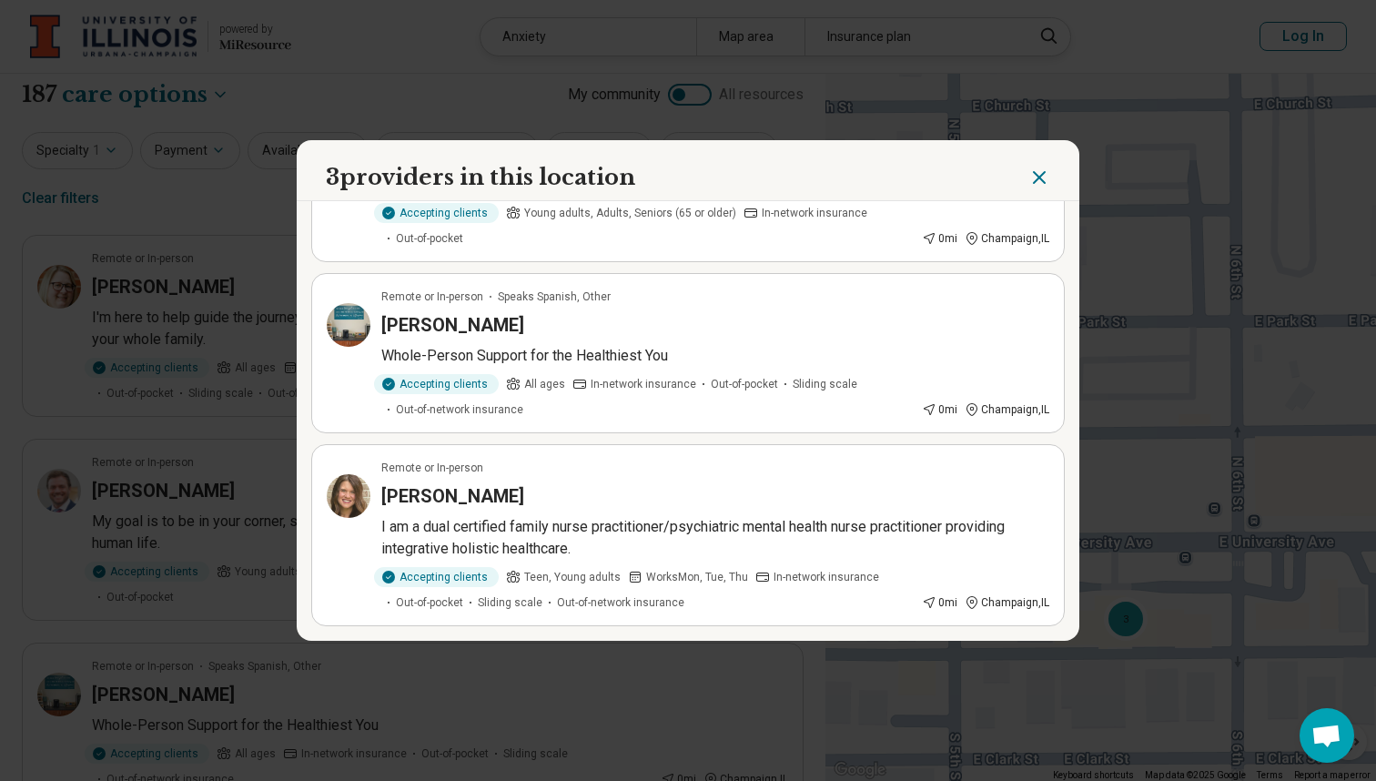
scroll to position [135, 0]
click at [621, 484] on div "[PERSON_NAME]" at bounding box center [715, 496] width 668 height 25
click at [1039, 172] on icon "Close" at bounding box center [1039, 178] width 22 height 22
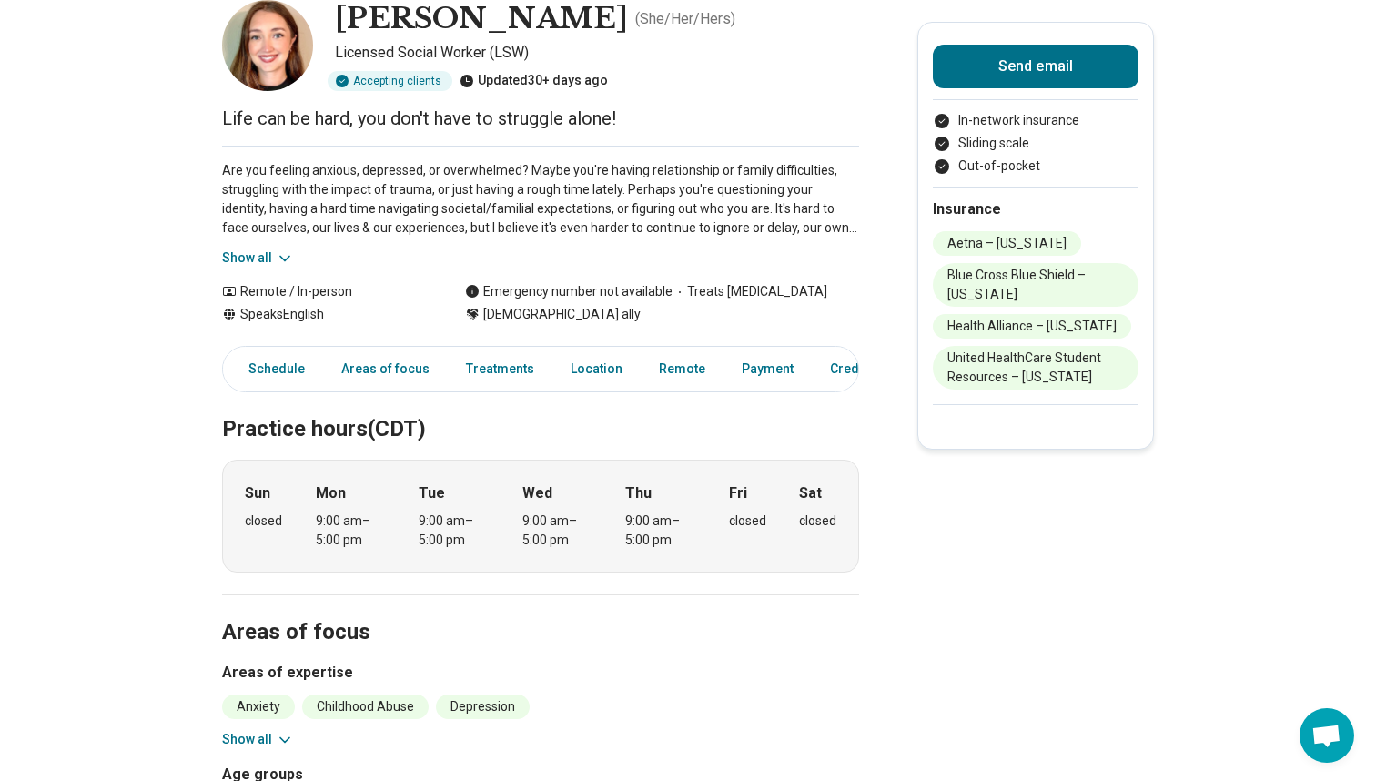
scroll to position [128, 0]
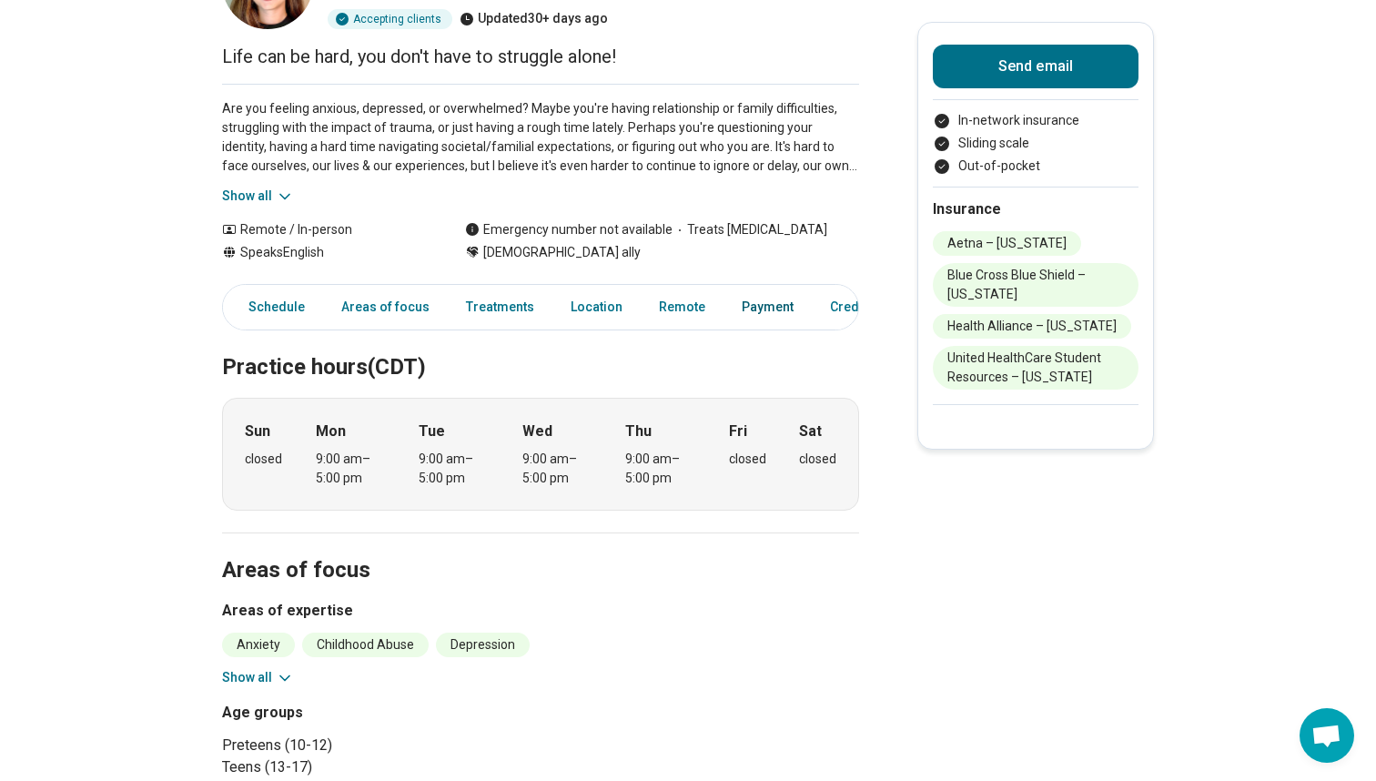
click at [748, 309] on link "Payment" at bounding box center [768, 307] width 74 height 37
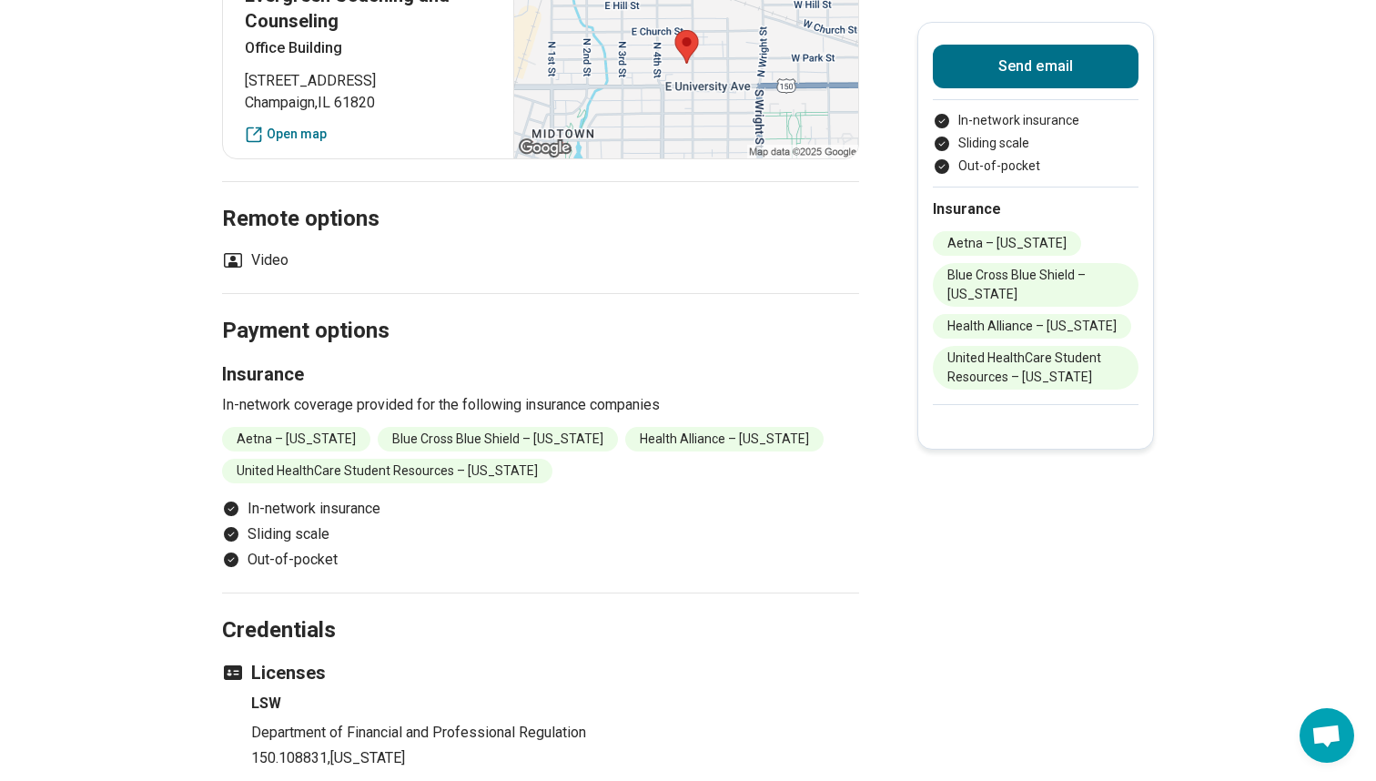
scroll to position [1635, 0]
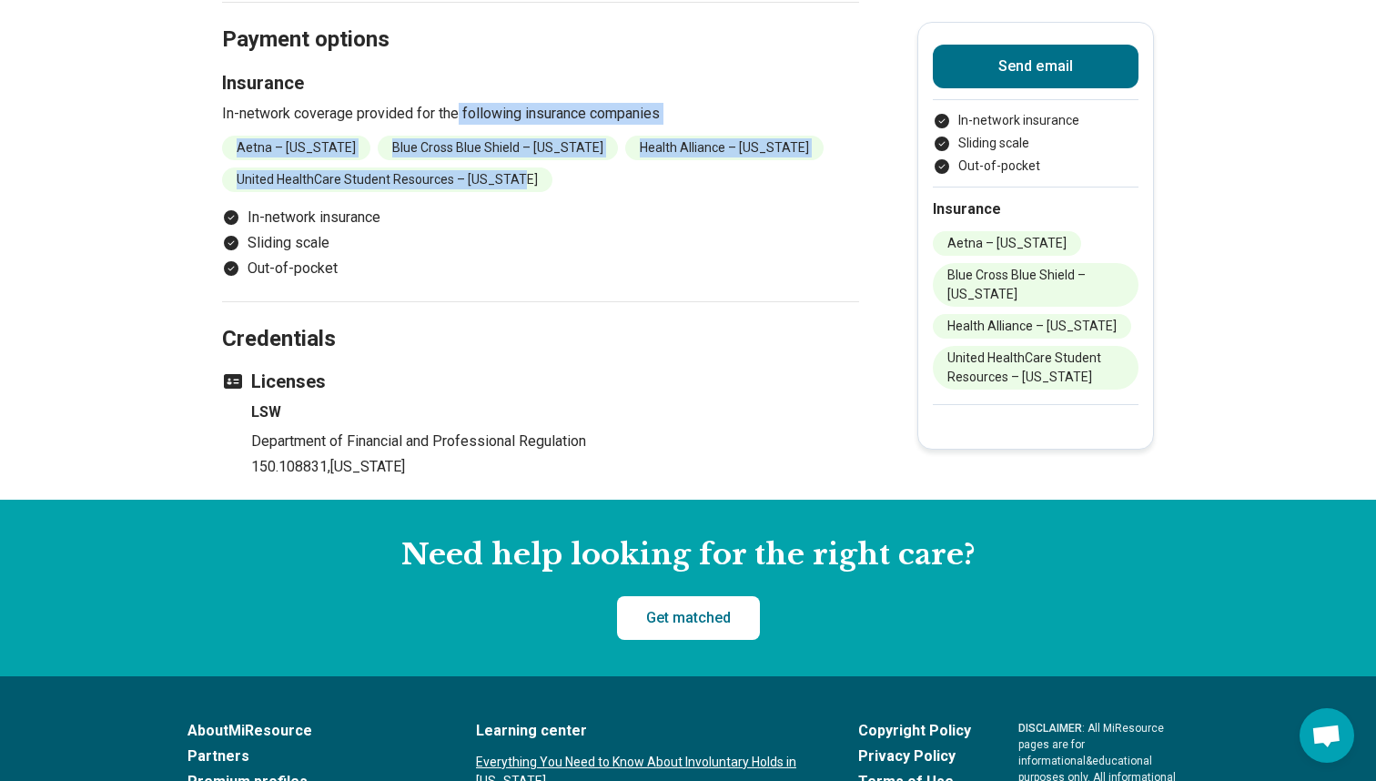
drag, startPoint x: 458, startPoint y: 134, endPoint x: 510, endPoint y: 204, distance: 87.2
click at [510, 192] on div "Insurance In-network coverage provided for the following insurance companies Ae…" at bounding box center [540, 131] width 637 height 122
click at [539, 192] on ul "Aetna – Illinois Blue Cross Blue Shield – Illinois Health Alliance – Illinois U…" at bounding box center [540, 164] width 637 height 56
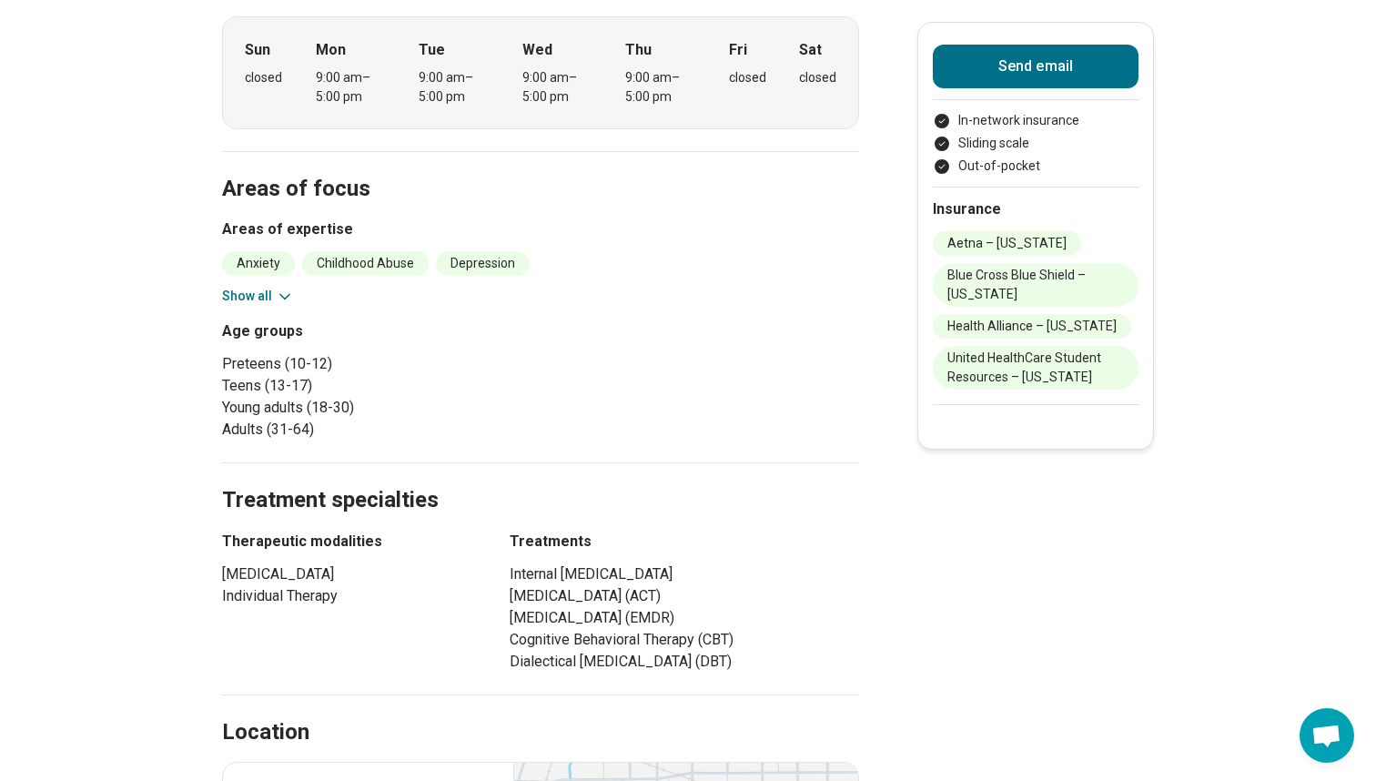
scroll to position [542, 0]
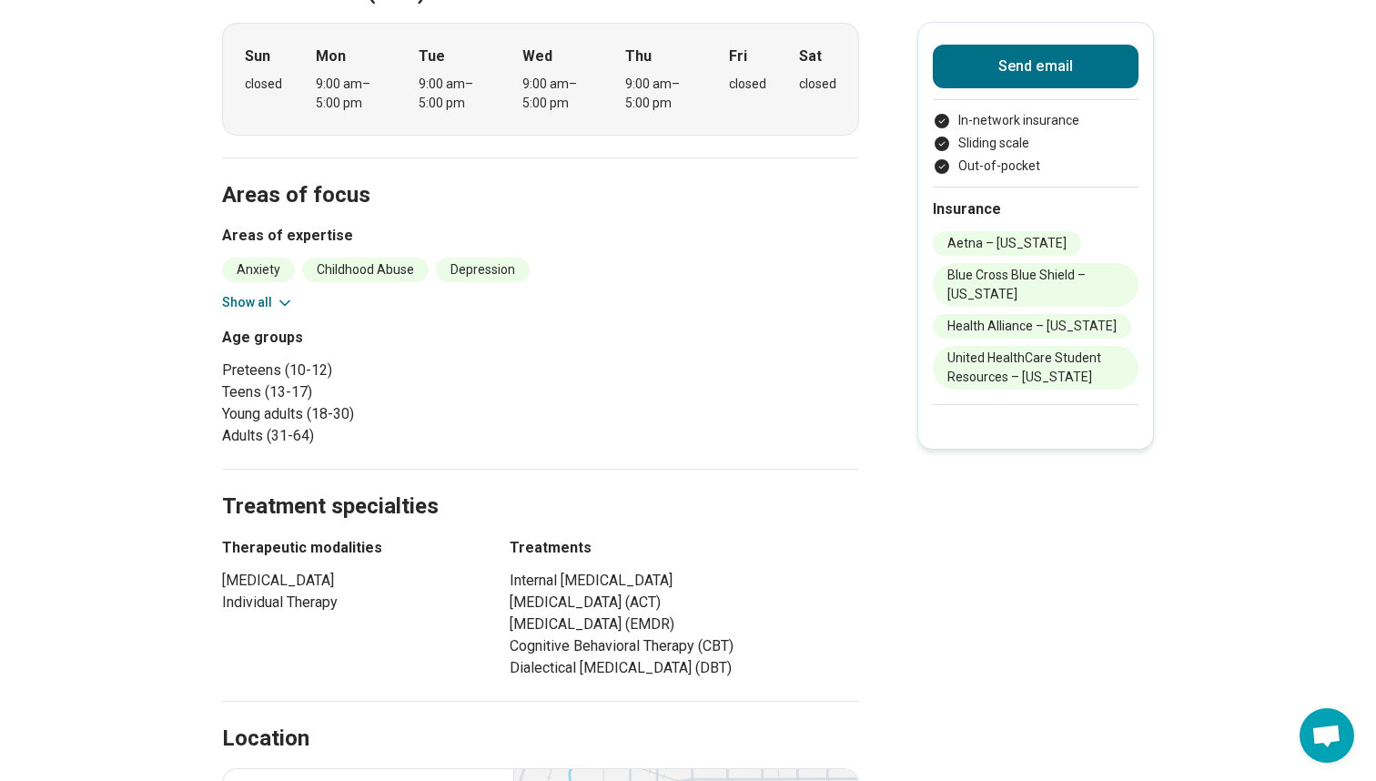
click at [281, 300] on icon at bounding box center [285, 303] width 18 height 18
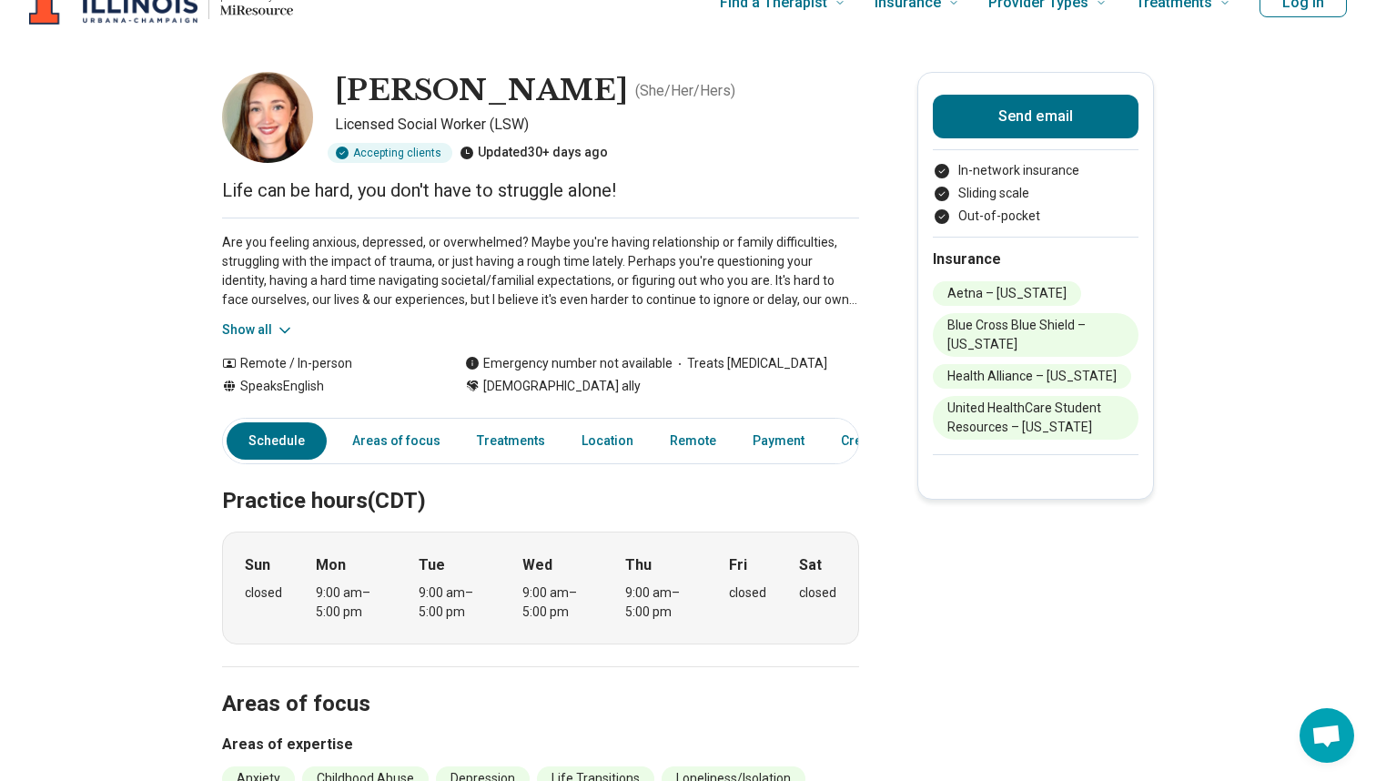
scroll to position [47, 0]
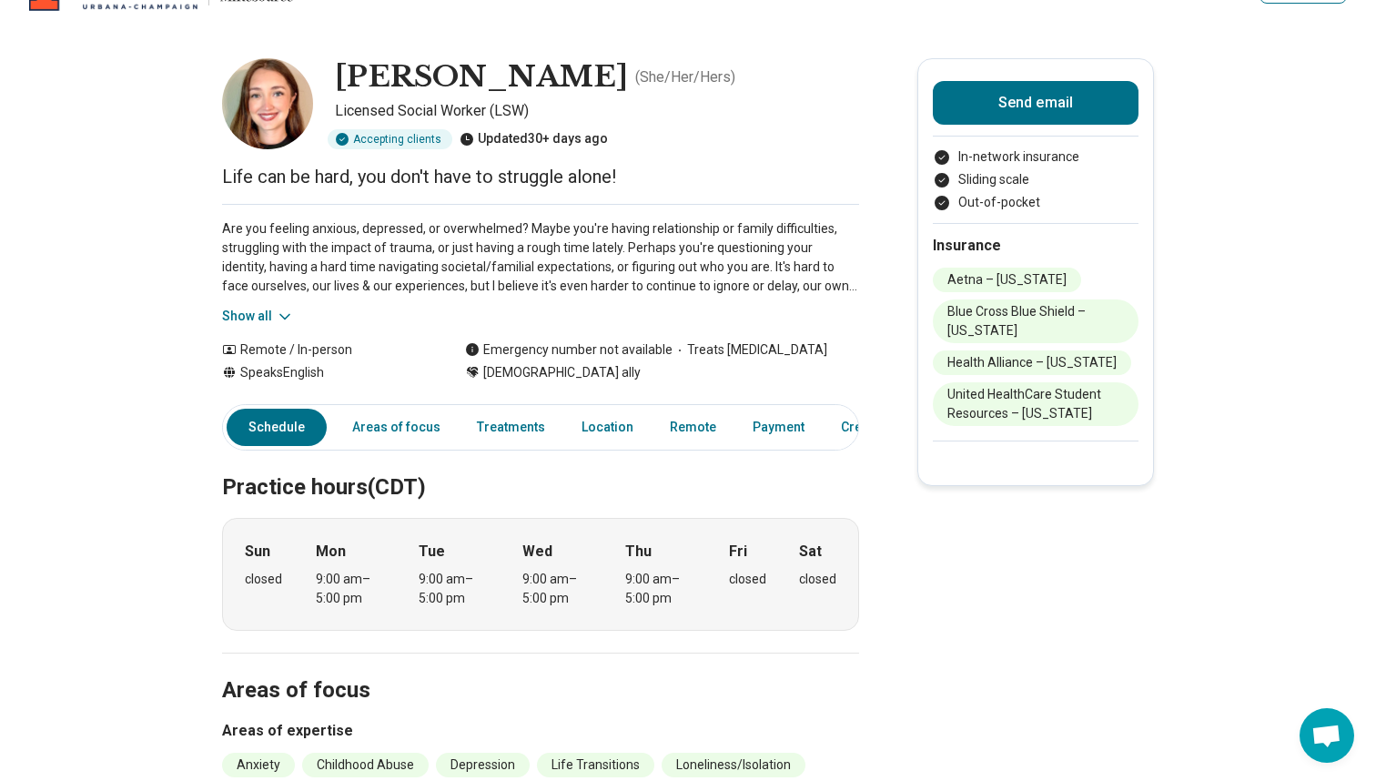
click at [264, 309] on button "Show all" at bounding box center [258, 316] width 72 height 19
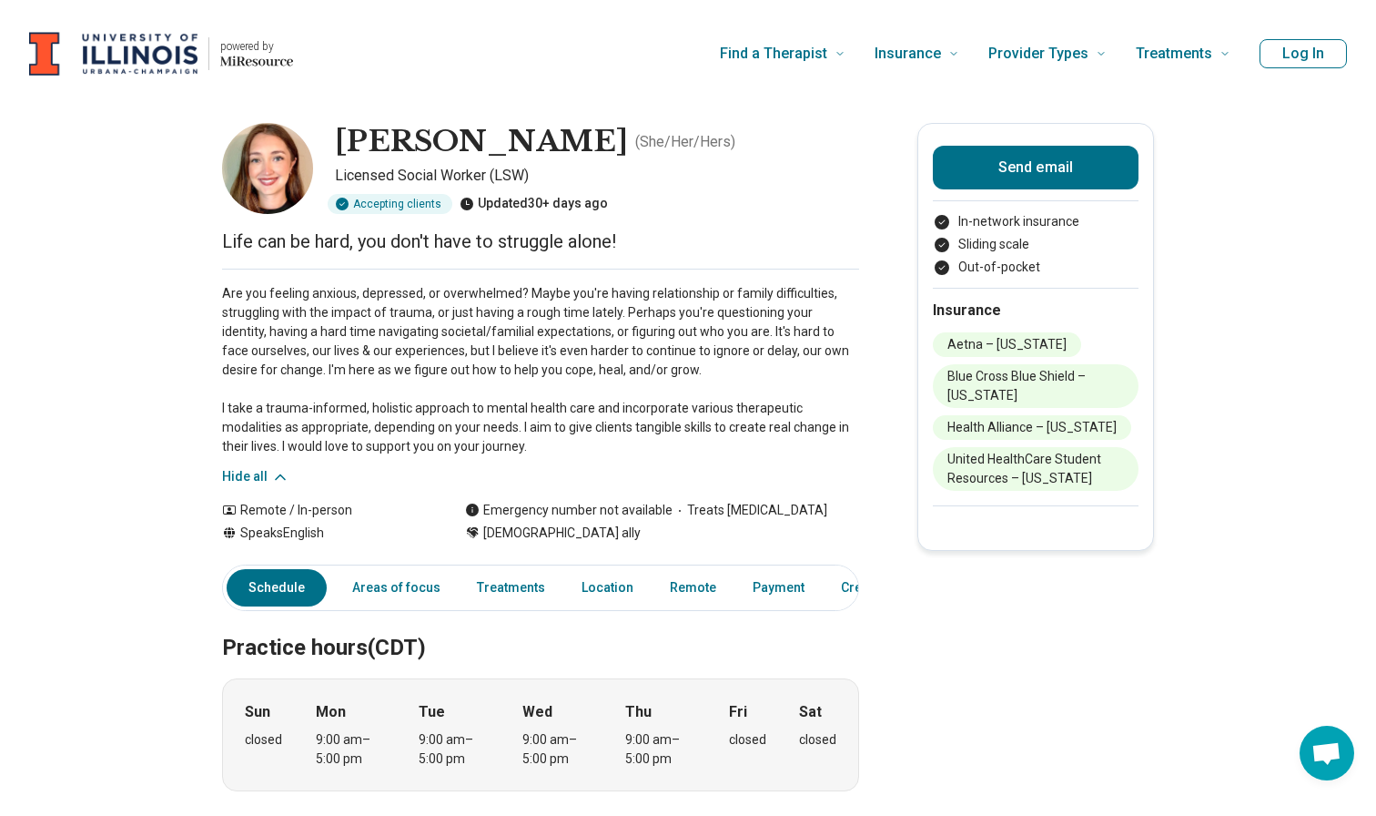
scroll to position [0, 0]
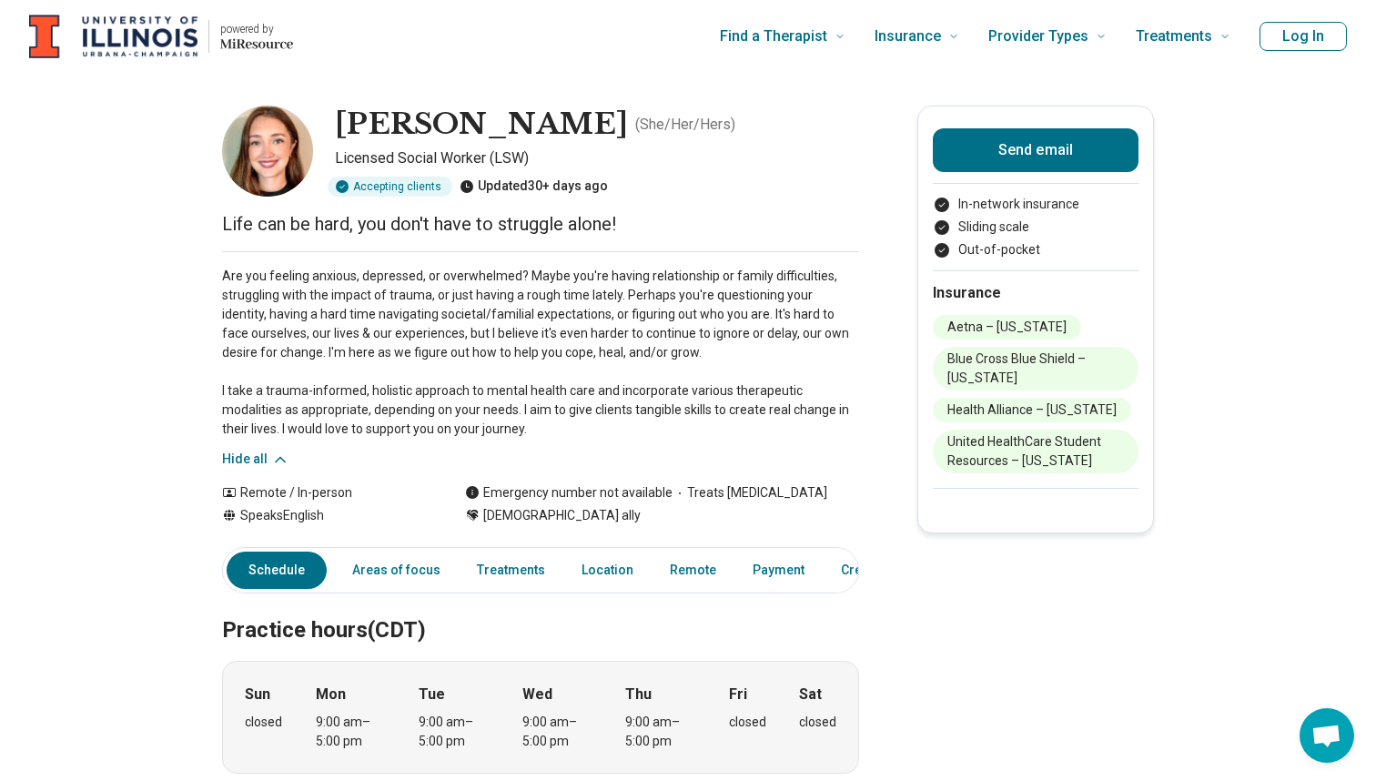
click at [331, 381] on p "Are you feeling anxious, depressed, or overwhelmed? Maybe you're having relatio…" at bounding box center [540, 353] width 637 height 172
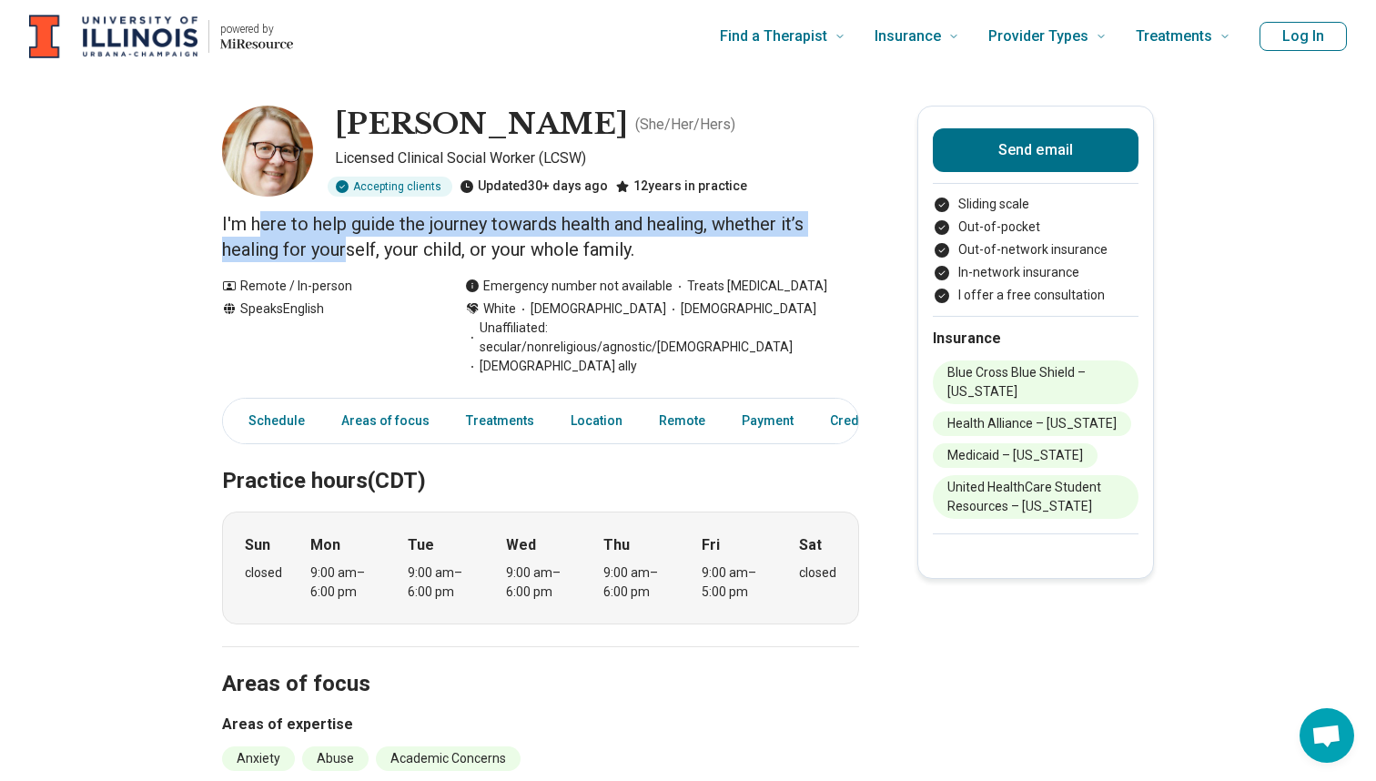
drag, startPoint x: 265, startPoint y: 220, endPoint x: 347, endPoint y: 252, distance: 87.9
click at [347, 252] on p "I'm here to help guide the journey towards health and healing, whether it’s hea…" at bounding box center [540, 236] width 637 height 51
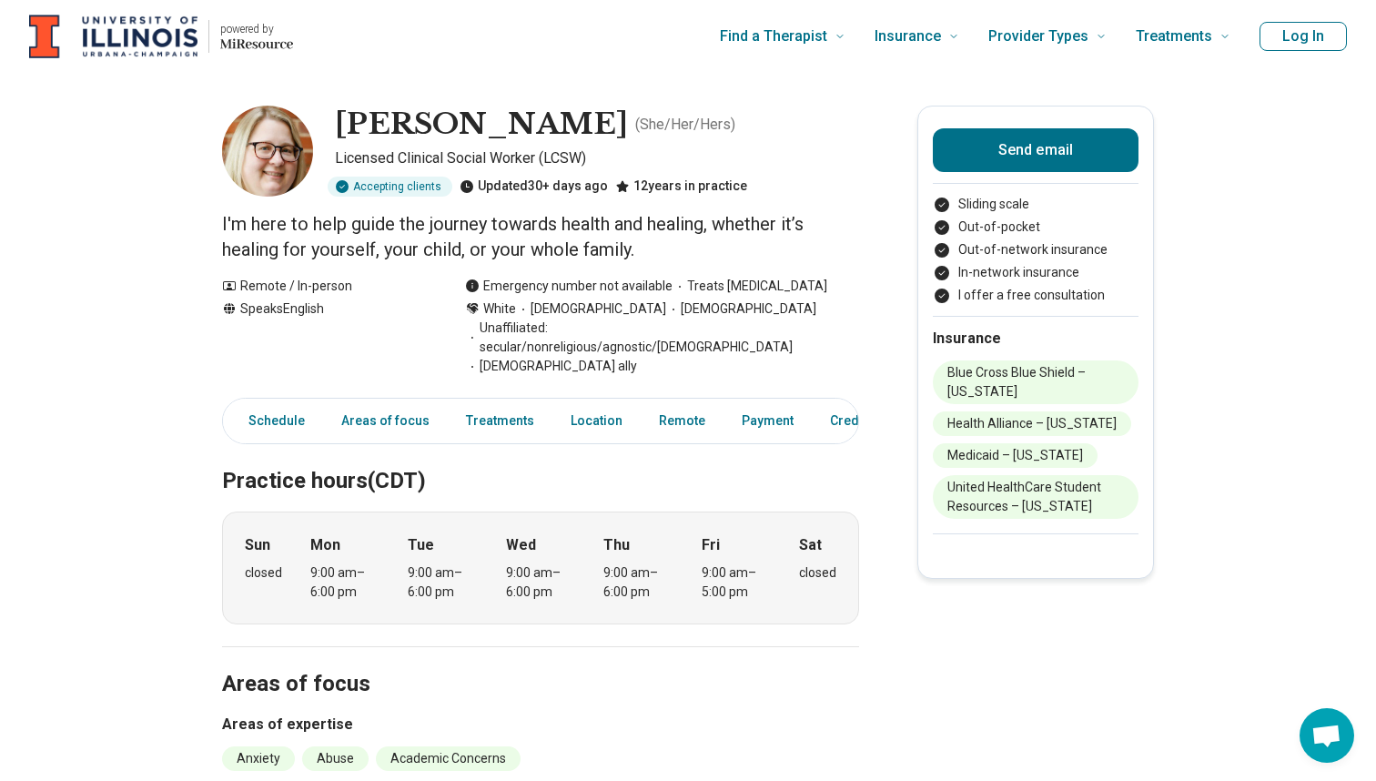
click at [361, 255] on p "I'm here to help guide the journey towards health and healing, whether it’s hea…" at bounding box center [540, 236] width 637 height 51
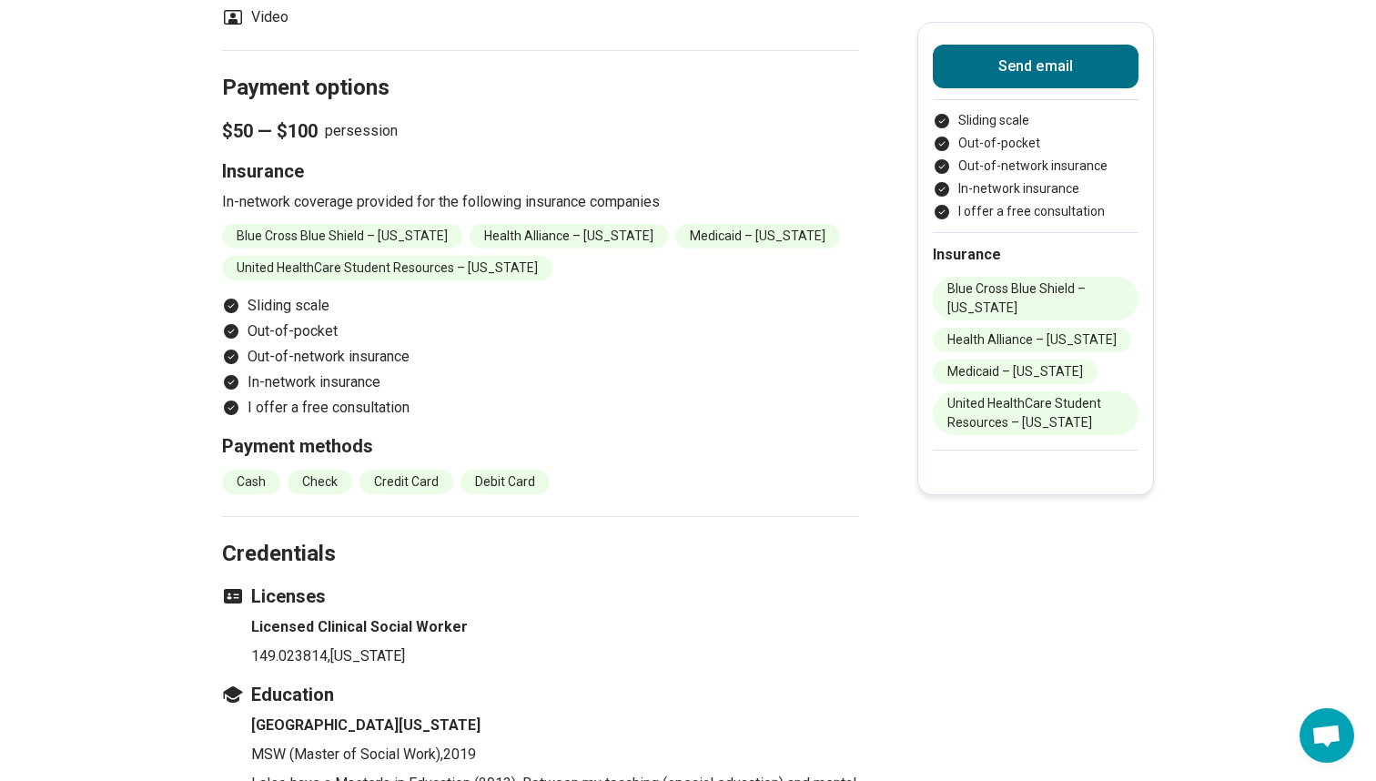
scroll to position [1825, 0]
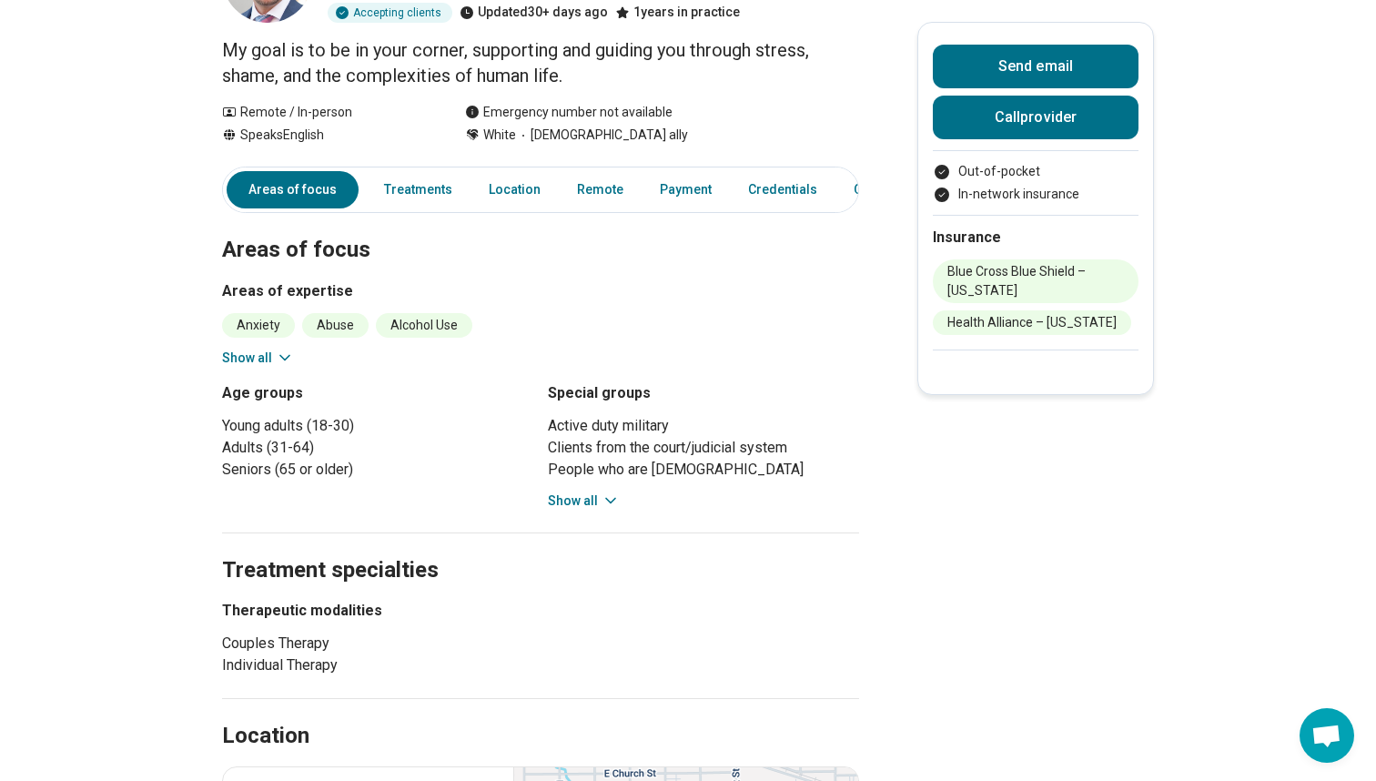
scroll to position [101, 0]
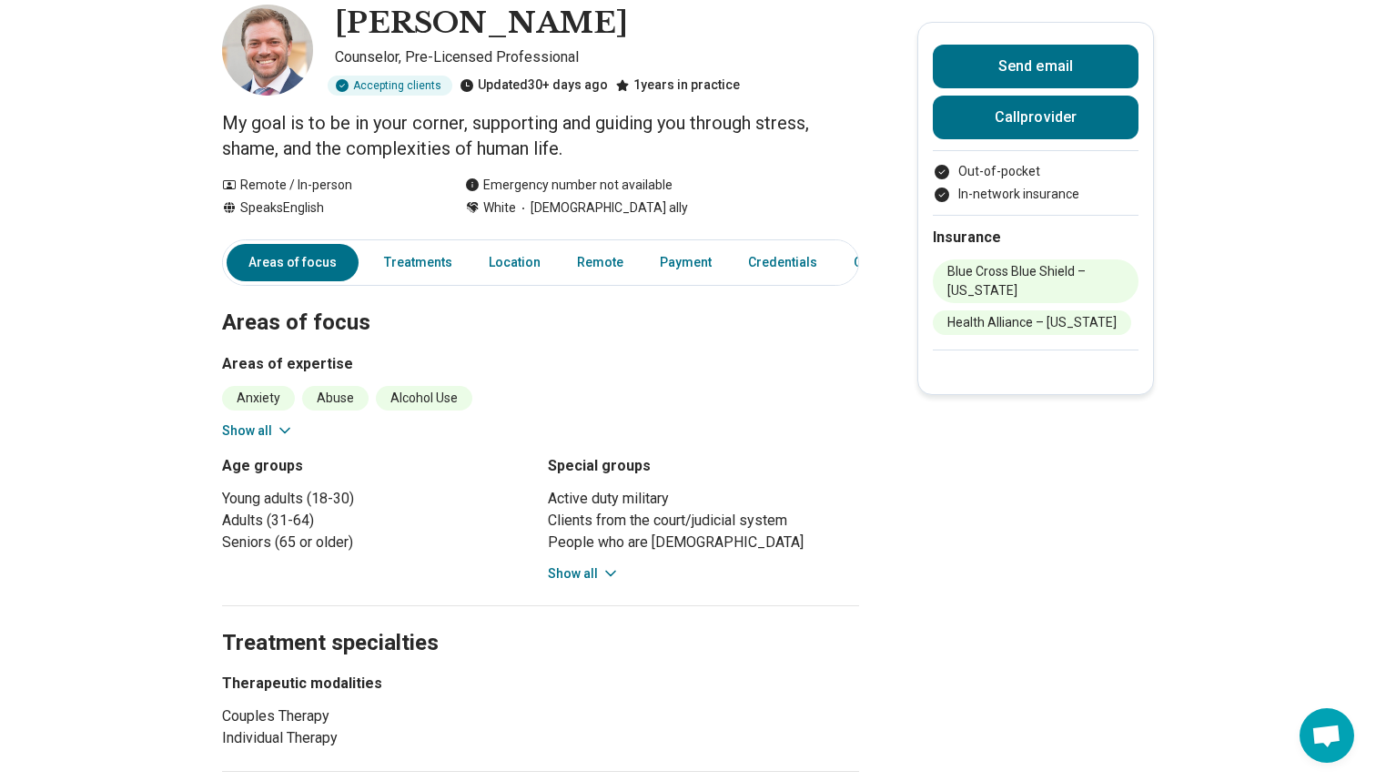
click at [580, 576] on button "Show all" at bounding box center [584, 573] width 72 height 19
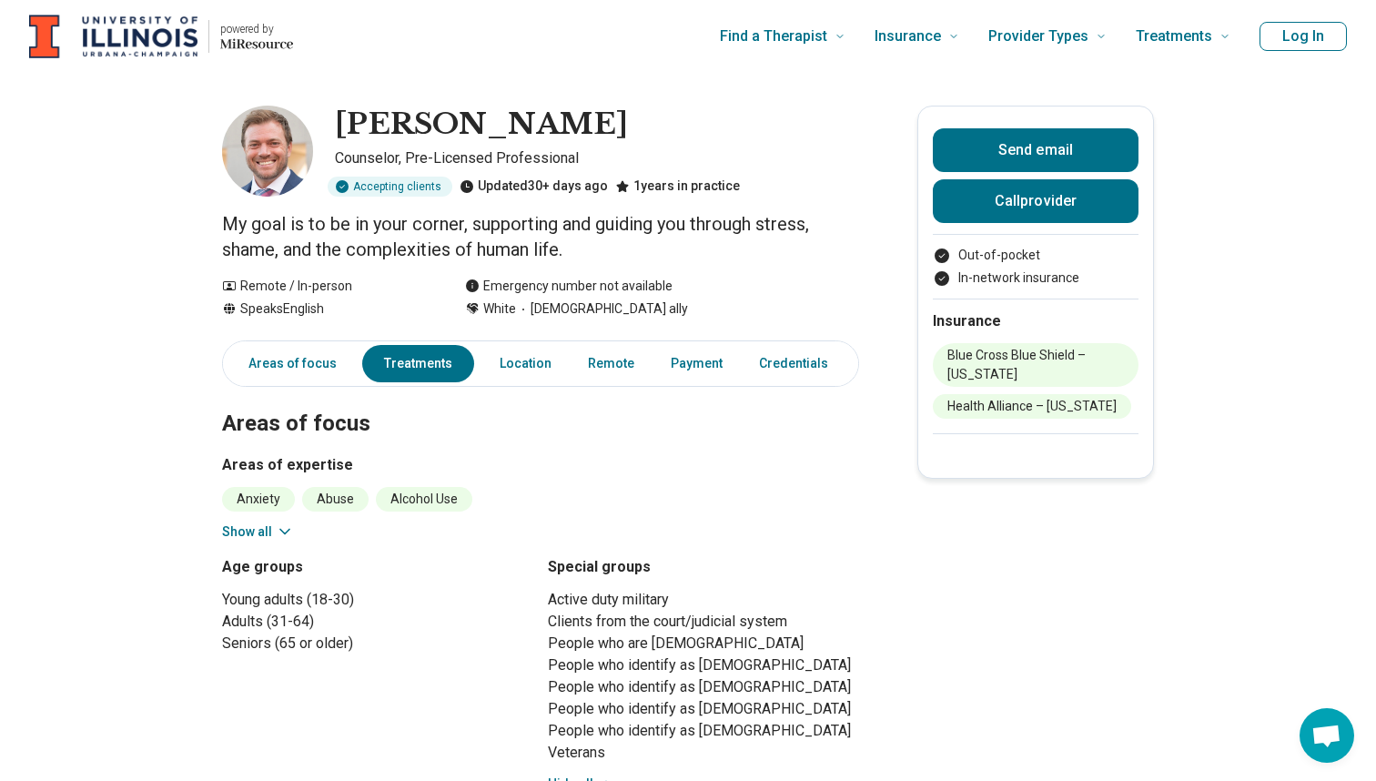
scroll to position [0, 0]
